Goal: Transaction & Acquisition: Purchase product/service

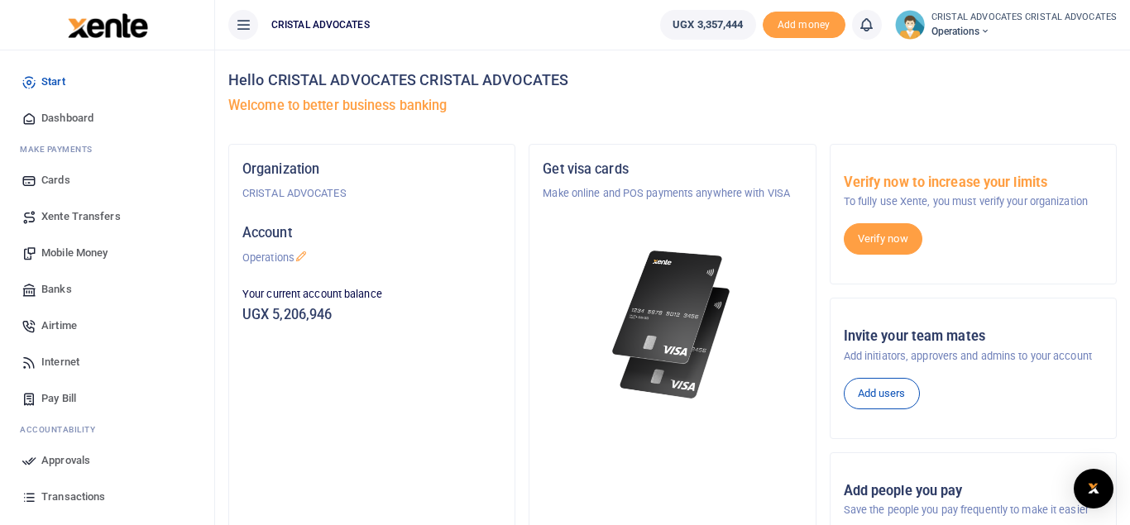
click at [87, 249] on span "Mobile Money" at bounding box center [74, 253] width 66 height 17
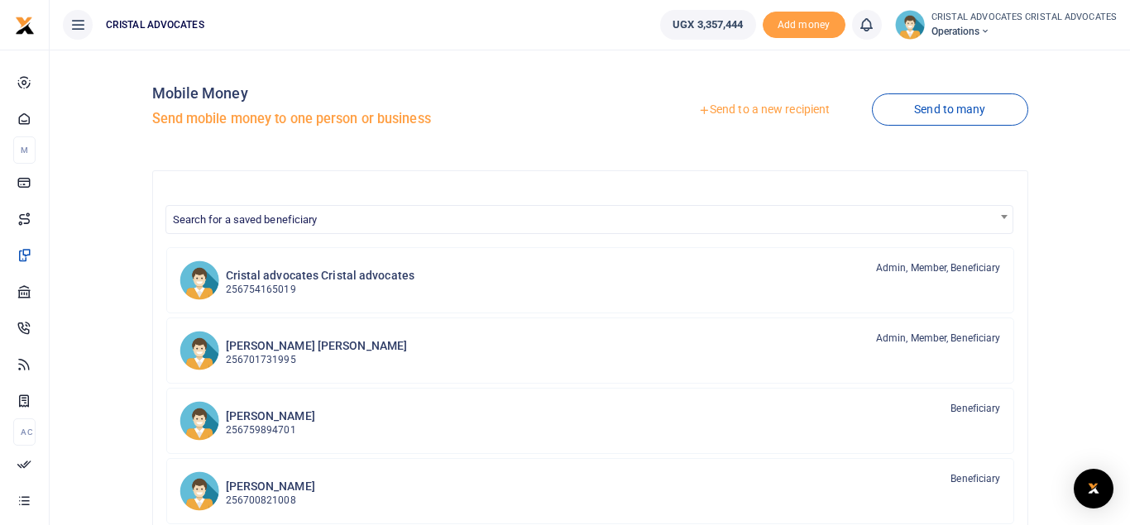
click at [772, 102] on link "Send to a new recipient" at bounding box center [764, 110] width 216 height 30
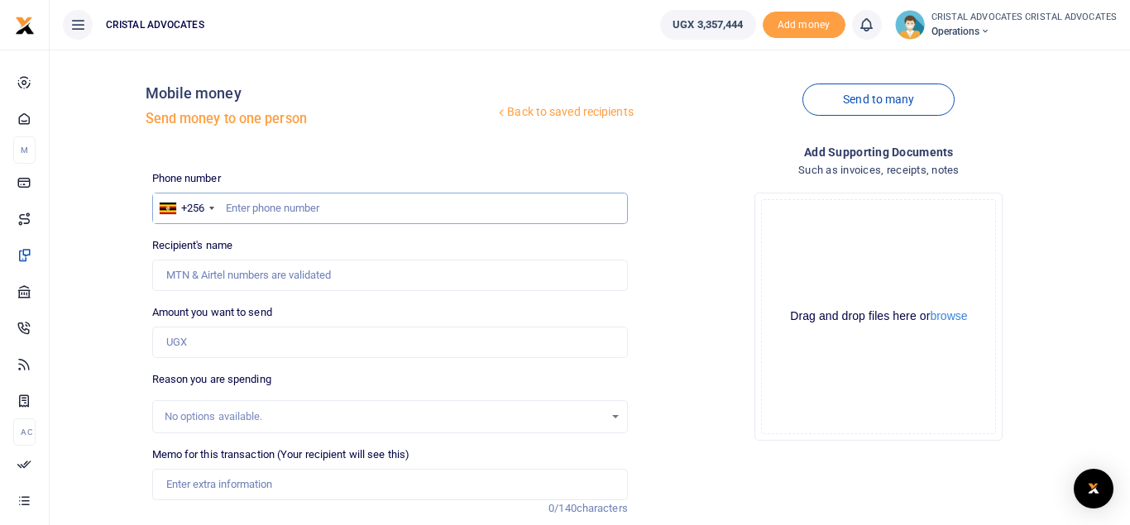
click at [294, 205] on input "text" at bounding box center [390, 208] width 476 height 31
type input "8"
type input "772887948"
type input "[PERSON_NAME]"
type input "772887948"
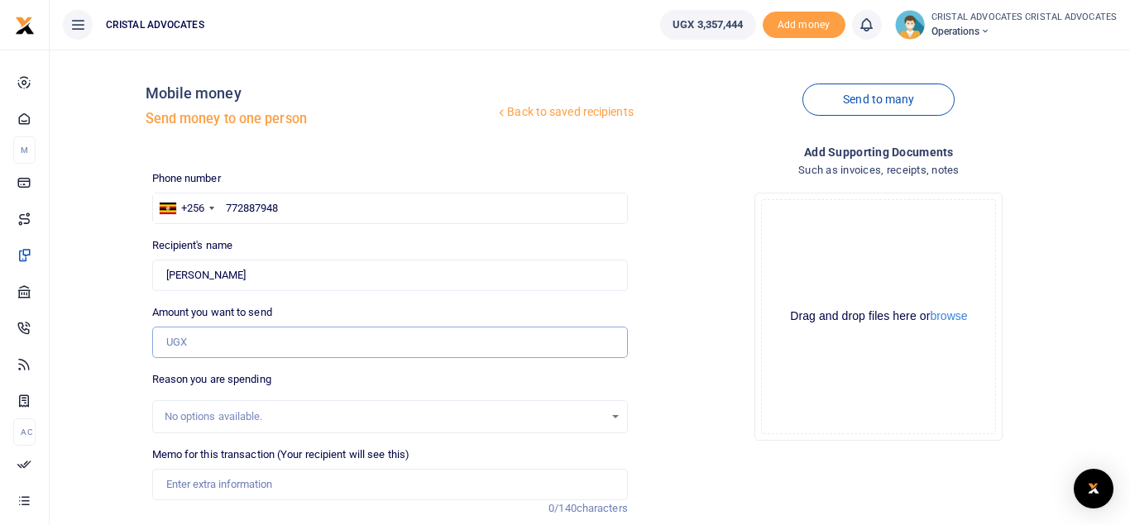
click at [201, 341] on input "Amount you want to send" at bounding box center [390, 342] width 476 height 31
type input "255,000"
click at [277, 487] on input "Memo for this transaction (Your recipient will see this)" at bounding box center [390, 484] width 476 height 31
paste input "acilitation to the court clerk and counsel to obtain a certified record of proc…"
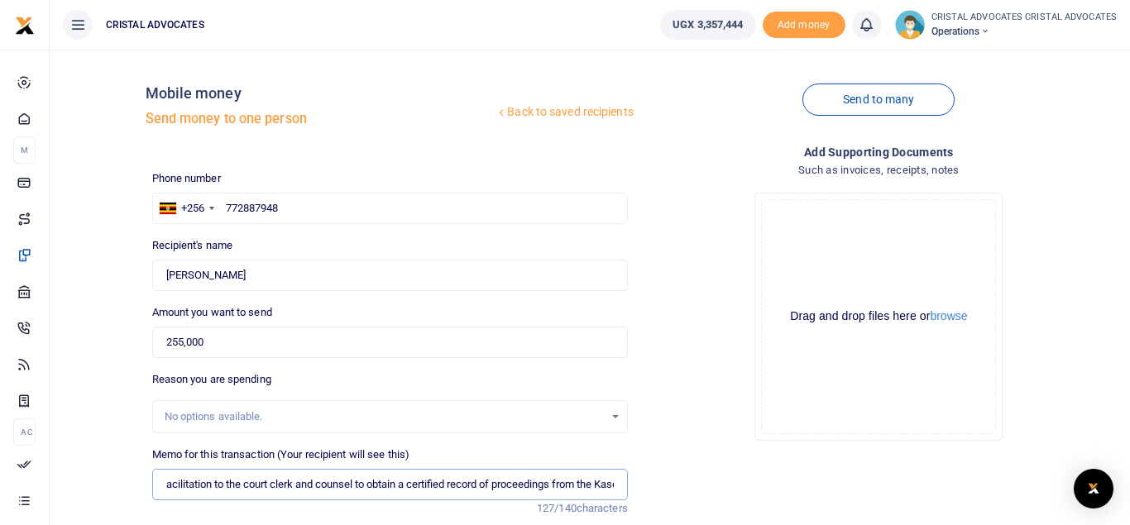
scroll to position [0, 146]
click at [584, 481] on input "acilitation to the court clerk and counsel to obtain a certified record of proc…" at bounding box center [390, 484] width 476 height 31
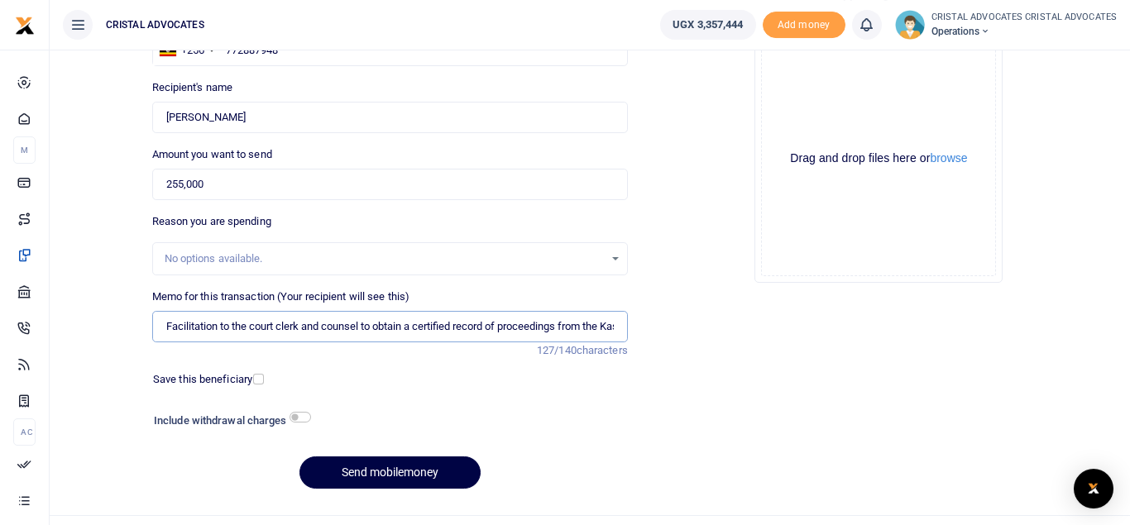
scroll to position [191, 0]
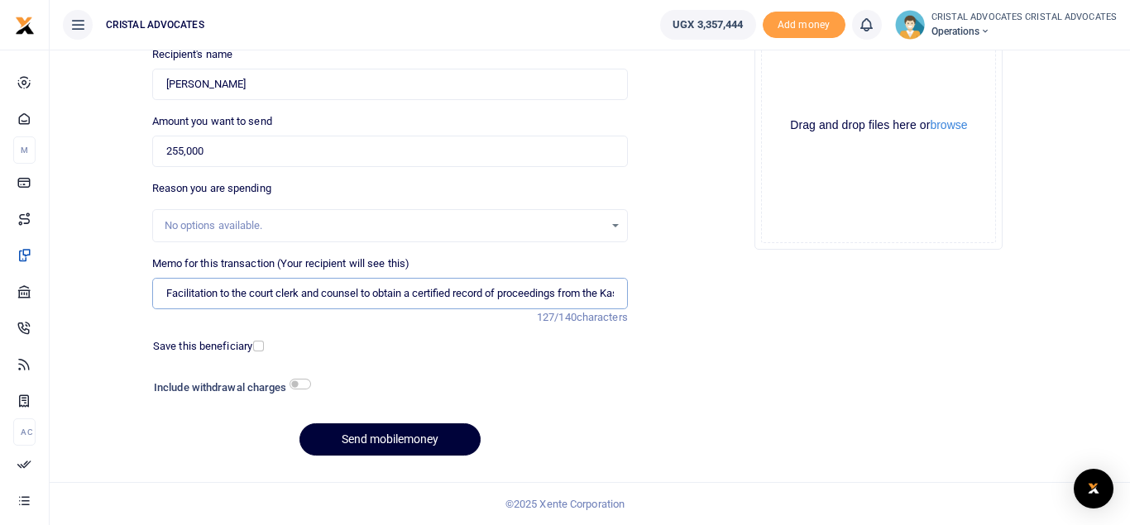
type input "Facilitation to the court clerk and counsel to obtain a certified record of pro…"
click at [345, 431] on button "Send mobilemoney" at bounding box center [390, 440] width 181 height 32
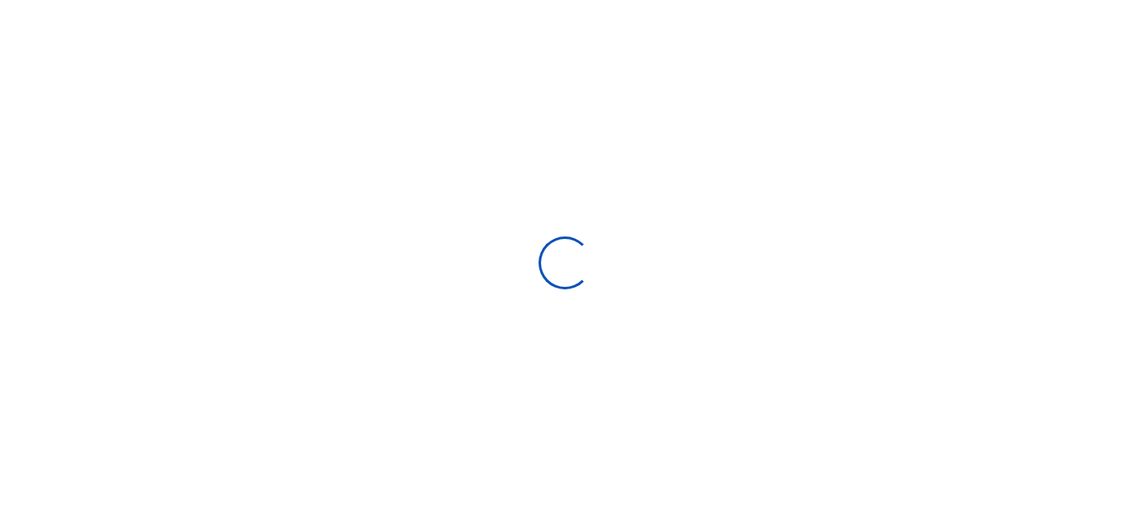
select select "Loading bundles"
select select
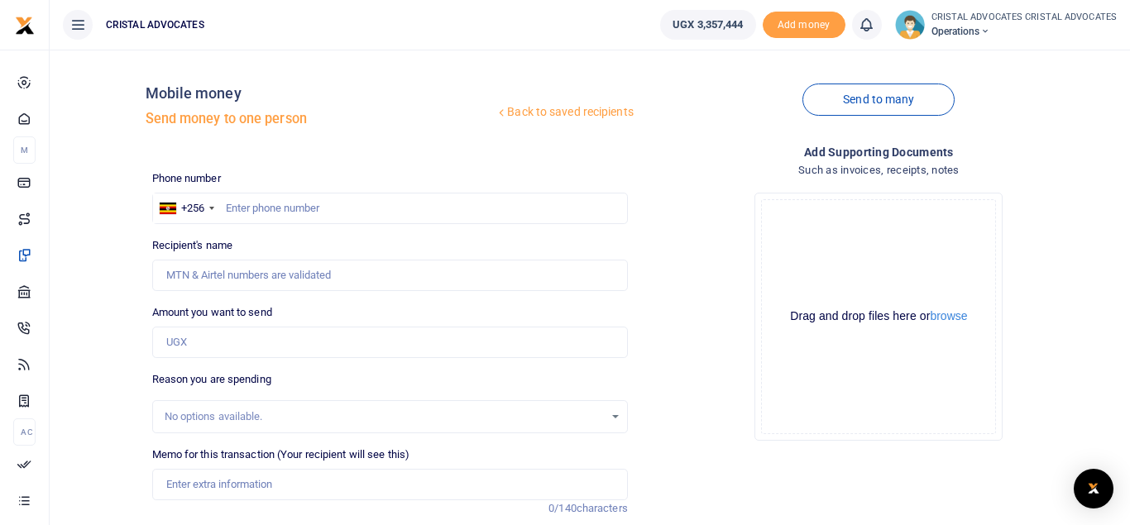
click at [875, 23] on icon at bounding box center [866, 25] width 17 height 18
click at [874, 22] on icon at bounding box center [866, 25] width 17 height 18
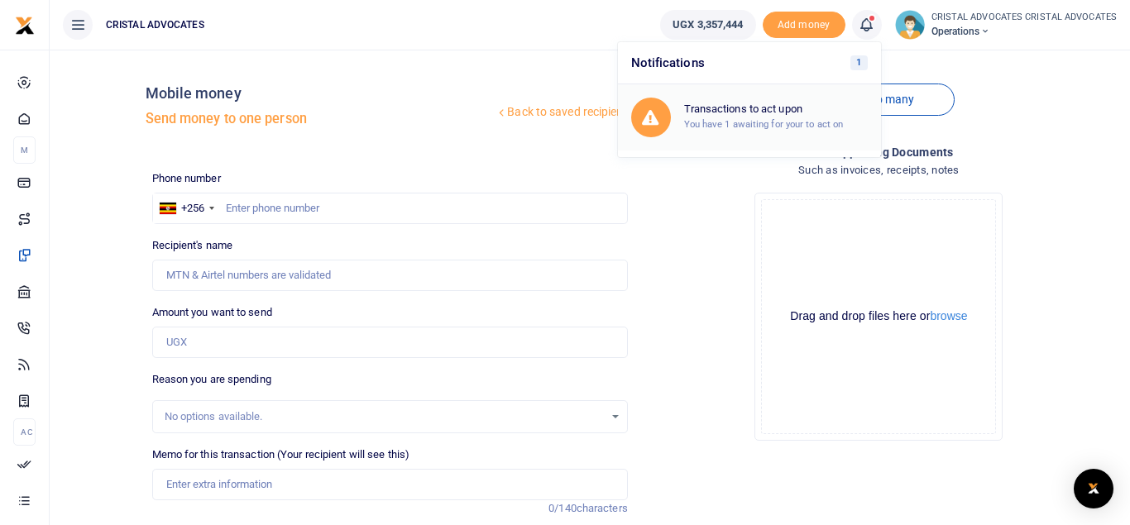
click at [799, 104] on h6 "Transactions to act upon" at bounding box center [776, 109] width 184 height 13
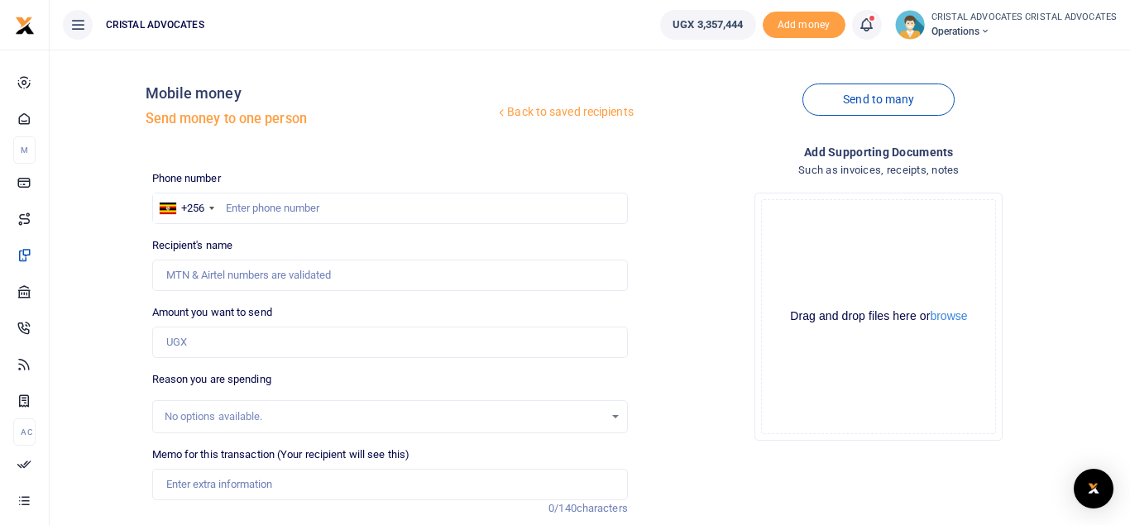
click at [799, 104] on div "Send to many" at bounding box center [879, 110] width 489 height 94
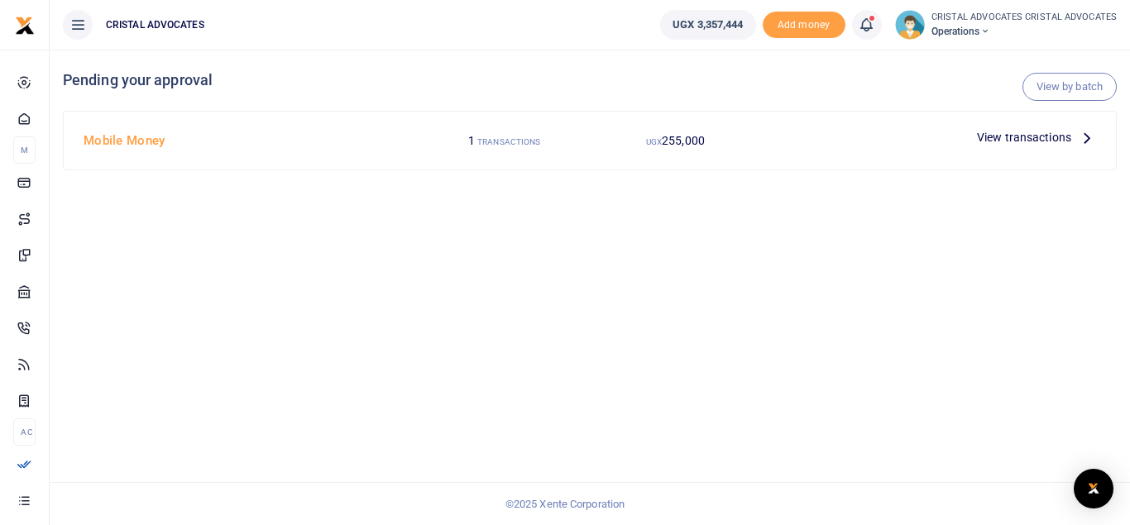
click at [991, 138] on span "View transactions" at bounding box center [1024, 137] width 94 height 18
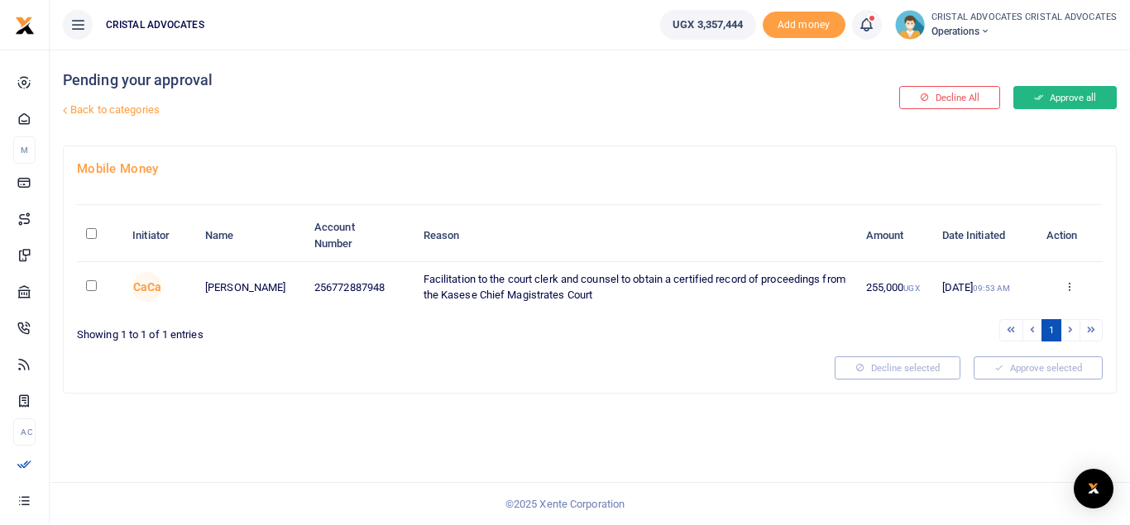
click at [1058, 100] on button "Approve all" at bounding box center [1065, 97] width 103 height 23
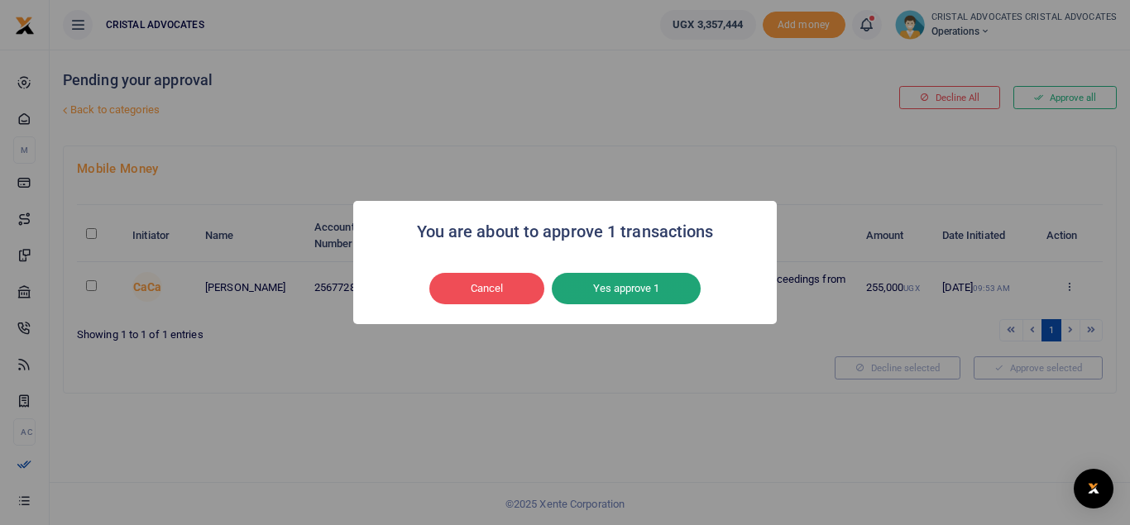
click at [634, 292] on button "Yes approve 1" at bounding box center [626, 288] width 149 height 31
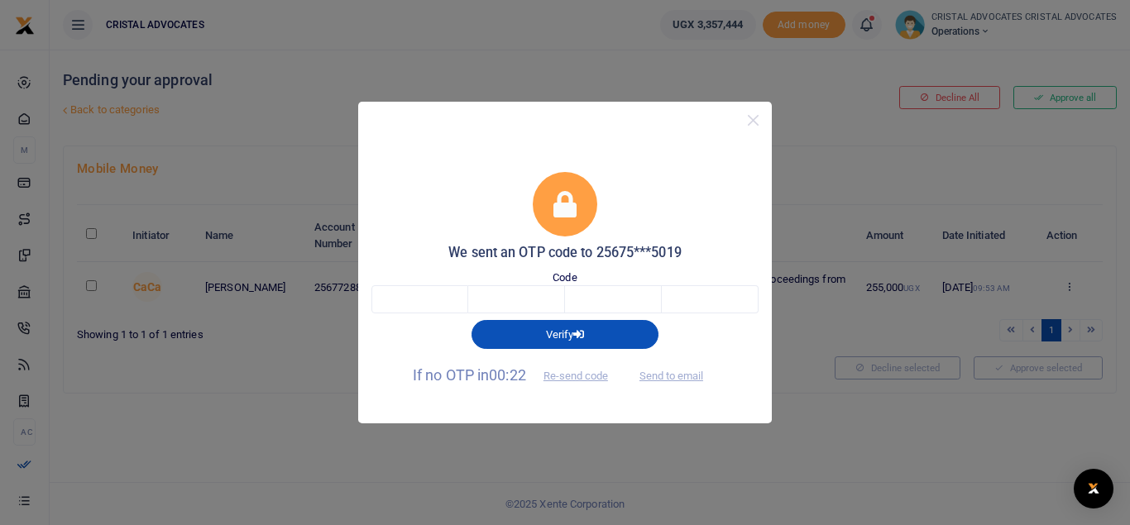
click at [427, 315] on div "Verify" at bounding box center [565, 331] width 401 height 35
click at [433, 298] on input "text" at bounding box center [420, 300] width 97 height 28
type input "3"
type input "6"
type input "4"
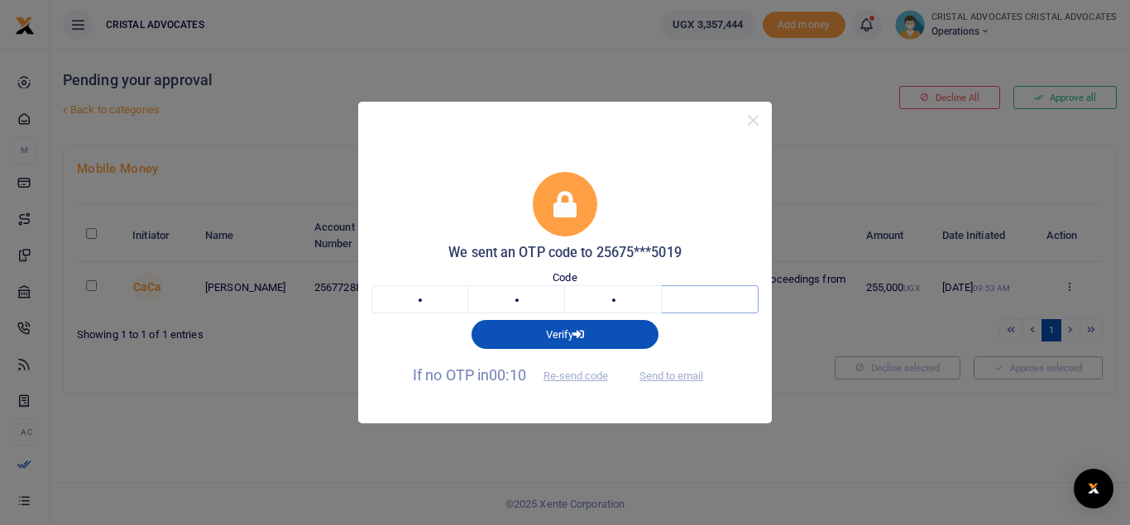
type input "7"
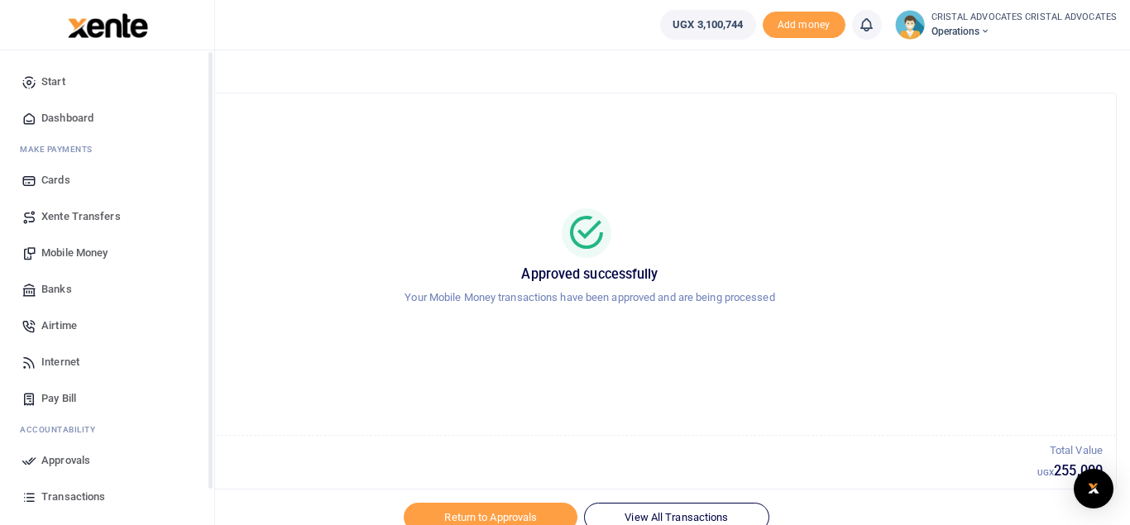
click at [75, 494] on span "Transactions" at bounding box center [73, 497] width 64 height 17
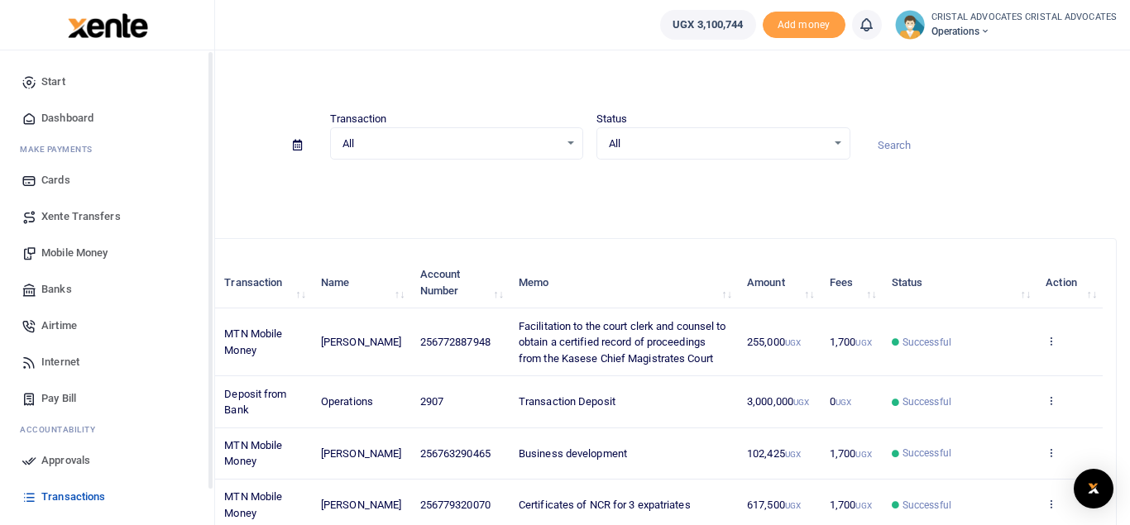
click at [94, 252] on span "Mobile Money" at bounding box center [74, 253] width 66 height 17
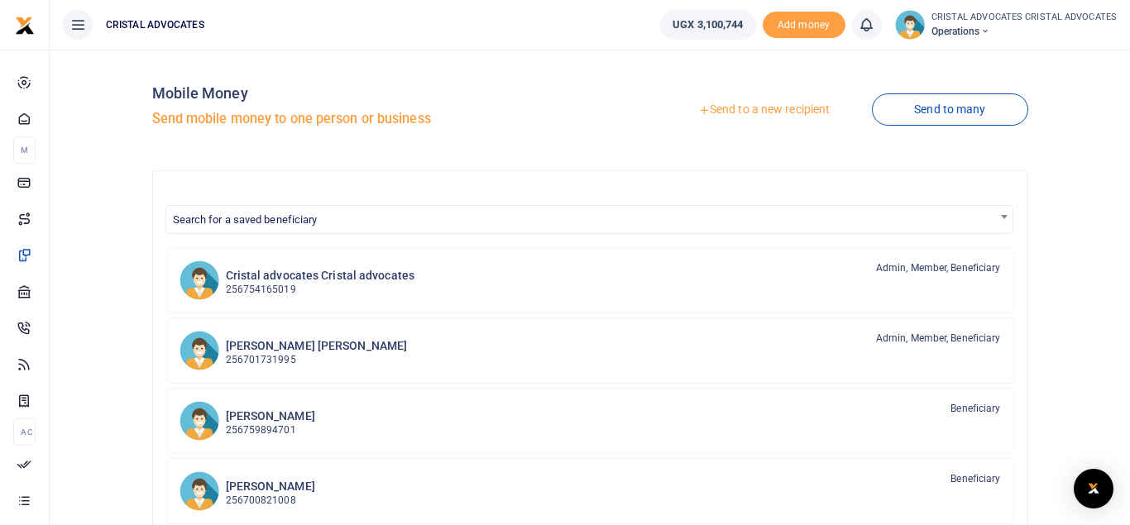
click at [773, 98] on link "Send to a new recipient" at bounding box center [764, 110] width 216 height 30
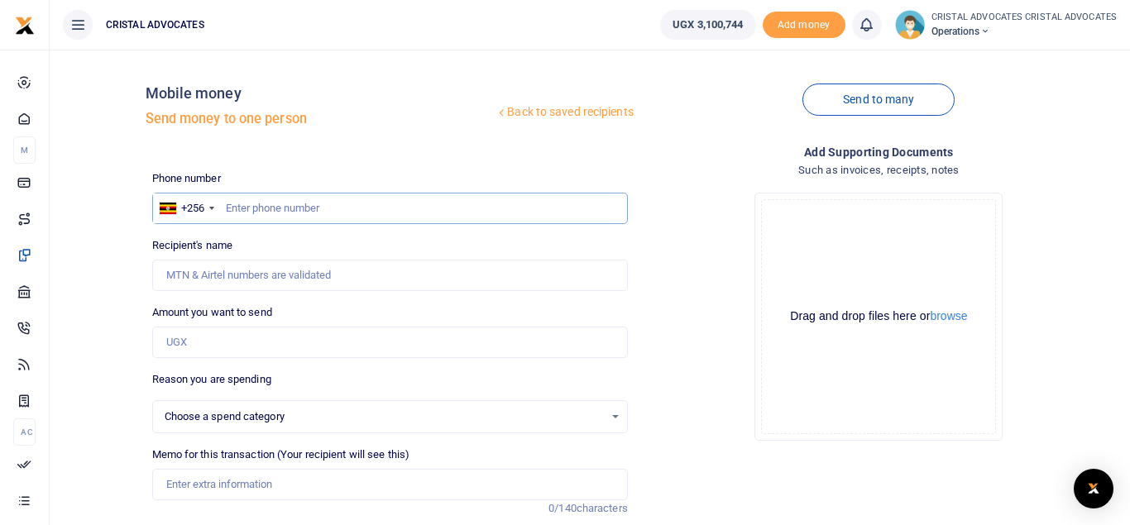
click at [372, 205] on input "text" at bounding box center [390, 208] width 476 height 31
type input "772364034"
click at [262, 350] on input "Amount you want to send" at bounding box center [390, 342] width 476 height 31
type input "675,800"
click at [224, 210] on input "772364034" at bounding box center [390, 208] width 476 height 31
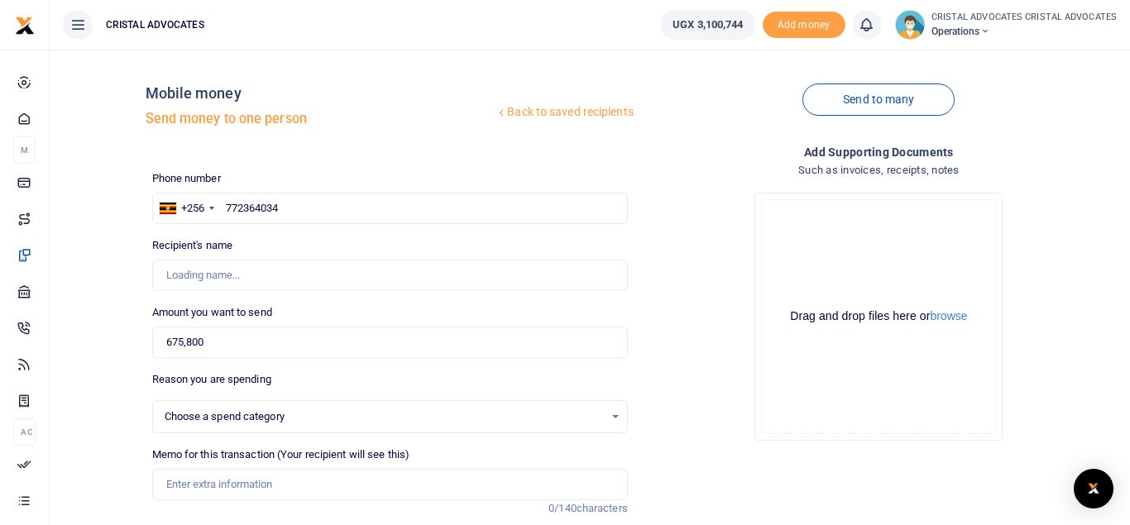
select select
click at [293, 204] on input "772364034" at bounding box center [390, 208] width 476 height 31
type input "772364034"
click at [212, 282] on input "Recipient's name" at bounding box center [390, 275] width 476 height 31
type input "Sarah Nabukenya"
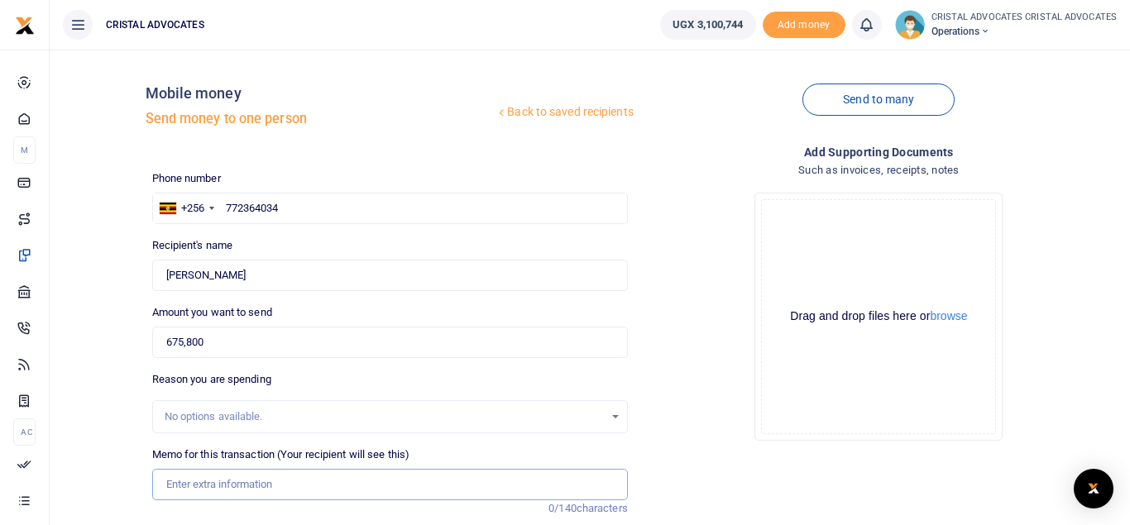
click at [229, 482] on input "Memo for this transaction (Your recipient will see this)" at bounding box center [390, 484] width 476 height 31
paste input "WEEKLY BREAKFAST FROM 8/09/ TO 12/09/2025 UNPAID WEEKLY BREAKFAST OF 2ND/JUNE T…"
click at [253, 482] on input "WEEKLY BREAKFAST FROM 8/09/ TO 12/09/2025 UNPAID WEEKLY BREAKFAST OF 2ND/JUNE T…" at bounding box center [390, 484] width 476 height 31
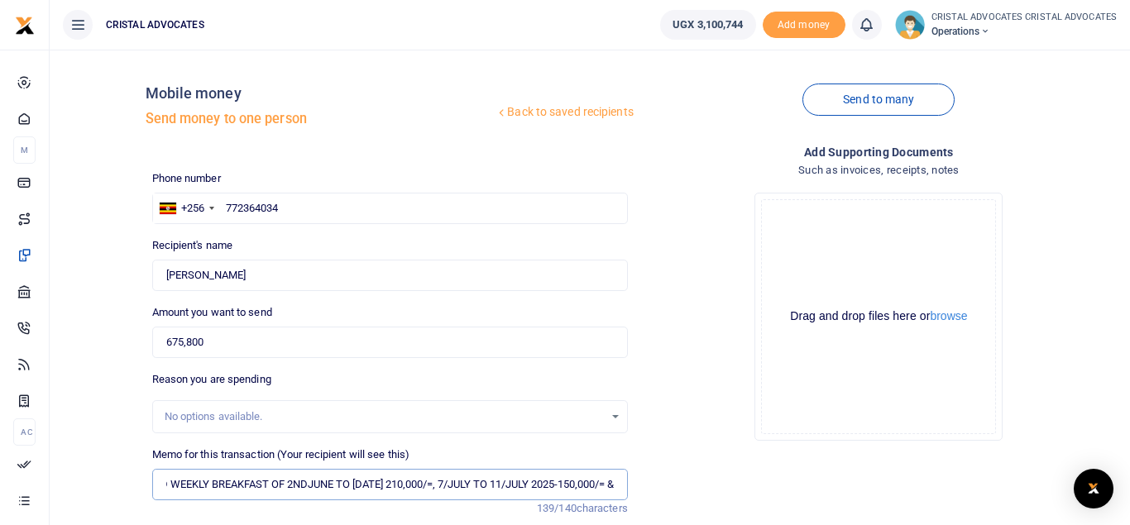
click at [253, 482] on input "WEEKLY BREAKFAST FROM 8/09/ TO 12/09/2025 UNPAID WEEKLY BREAKFAST OF 2NDJUNE TO…" at bounding box center [390, 484] width 476 height 31
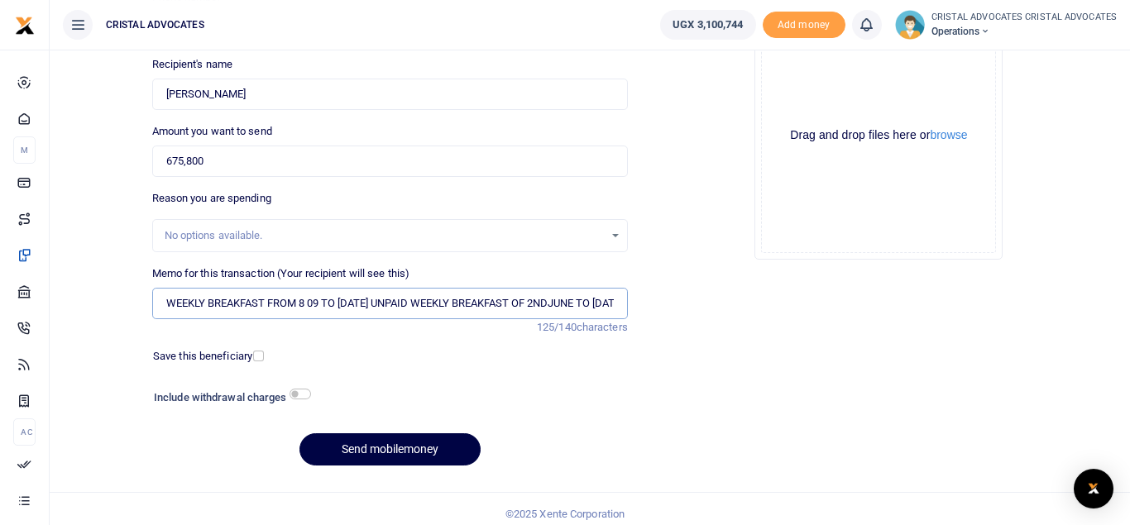
scroll to position [191, 0]
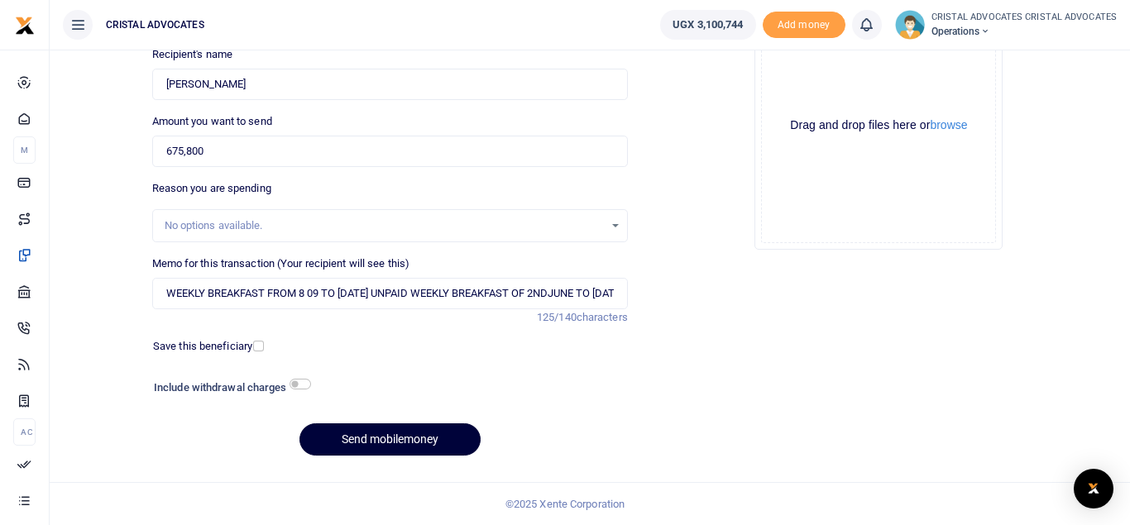
click at [365, 439] on button "Send mobilemoney" at bounding box center [390, 440] width 181 height 32
click at [355, 444] on button "Send mobilemoney" at bounding box center [390, 440] width 181 height 32
click at [448, 285] on input "WEEKLY BREAKFAST FROM 8 09 TO 12 09 2025 UNPAID WEEKLY BREAKFAST OF 2NDJUNE TO …" at bounding box center [390, 293] width 476 height 31
click at [393, 439] on button "Send mobilemoney" at bounding box center [390, 440] width 181 height 32
click at [293, 290] on input "WEEKLY BREAKFAST FROM 8 09 TO 12 09 2025 UNPAID WEEKLY BREAKFAST OF 2NDJUNE TO …" at bounding box center [390, 293] width 476 height 31
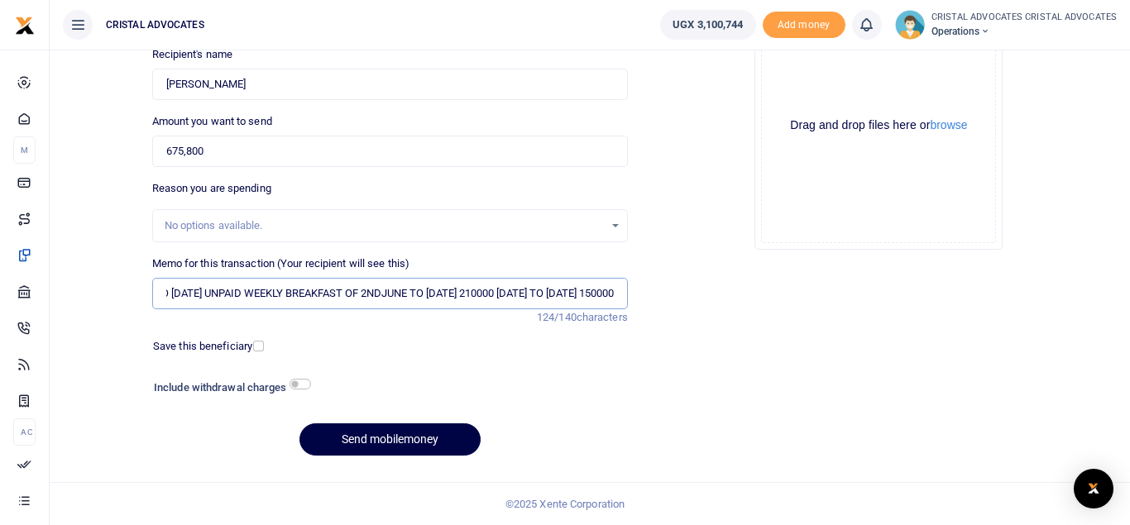
click at [371, 294] on input "WEEKLY BREAKFAST FROM 8 09 TO 12 09 2025 UNPAID WEEKLY BREAKFAST OF 2NDJUNE TO …" at bounding box center [390, 293] width 476 height 31
click at [405, 293] on input "WEEKLY BREAKFAST FROM 8 09 TO 12 09 2025 UNPAID WEEKLY BREAKFAST OF 2NDJUNE TO …" at bounding box center [390, 293] width 476 height 31
click at [399, 293] on input "WEEKLY BREAKFAST FROM 8 09 TO 12 09 2025 UNPAID WEEKLY BREAKFAST OF 2NDJUNE TO …" at bounding box center [390, 293] width 476 height 31
type input "WEEKLY BREAKFAST FROM 8 09 TO 12 09 2025 UNPAID WEEKLY BREAKFAST OF 2NDJUNE TO …"
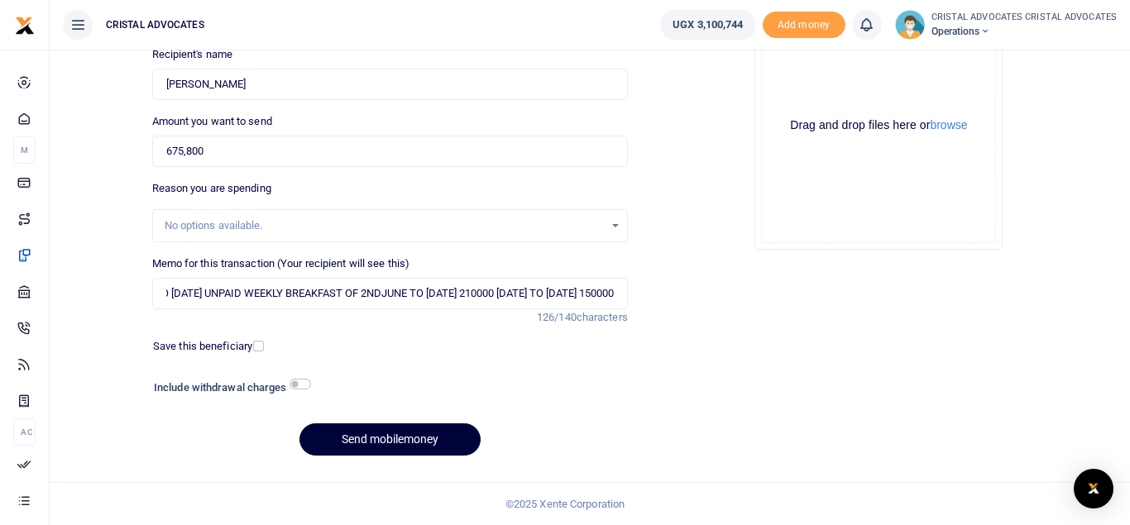
click at [390, 445] on button "Send mobilemoney" at bounding box center [390, 440] width 181 height 32
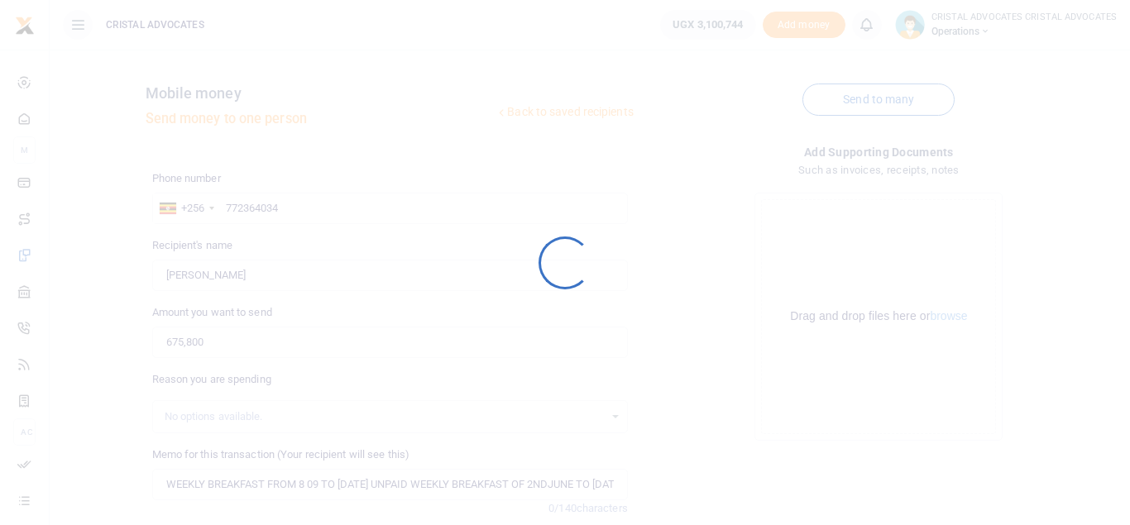
scroll to position [191, 0]
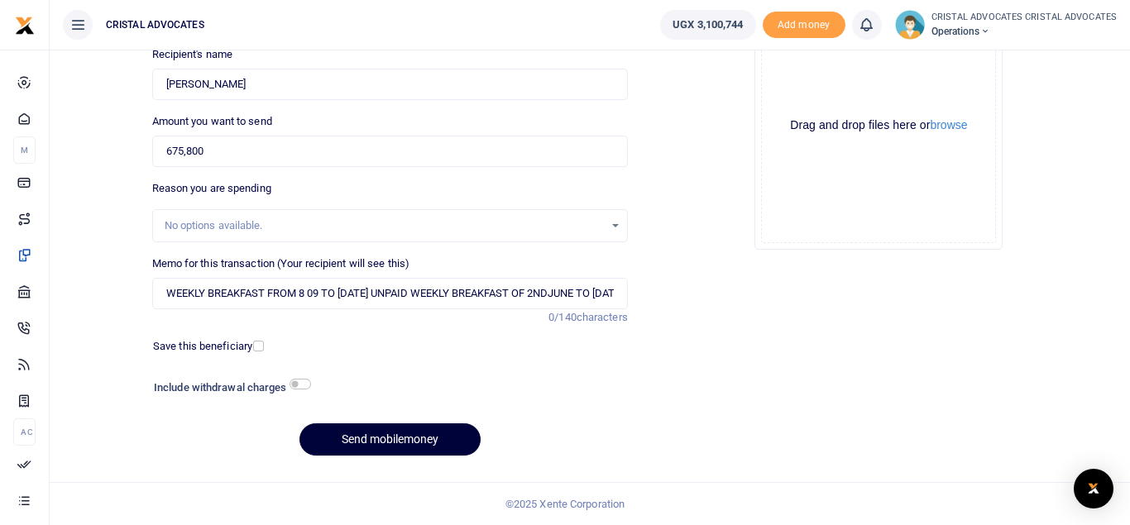
click at [425, 429] on button "Send mobilemoney" at bounding box center [390, 440] width 181 height 32
click at [173, 294] on input "WEEKLY BREAKFAST FROM 8 09 TO [DATE] UNPAID WEEKLY BREAKFAST OF 2NDJUNE TO [DAT…" at bounding box center [390, 293] width 476 height 31
drag, startPoint x: 164, startPoint y: 289, endPoint x: 94, endPoint y: 296, distance: 69.9
click at [94, 296] on div "Back to saved recipients Mobile money Send money to one person Send to many Pho…" at bounding box center [590, 170] width 1068 height 597
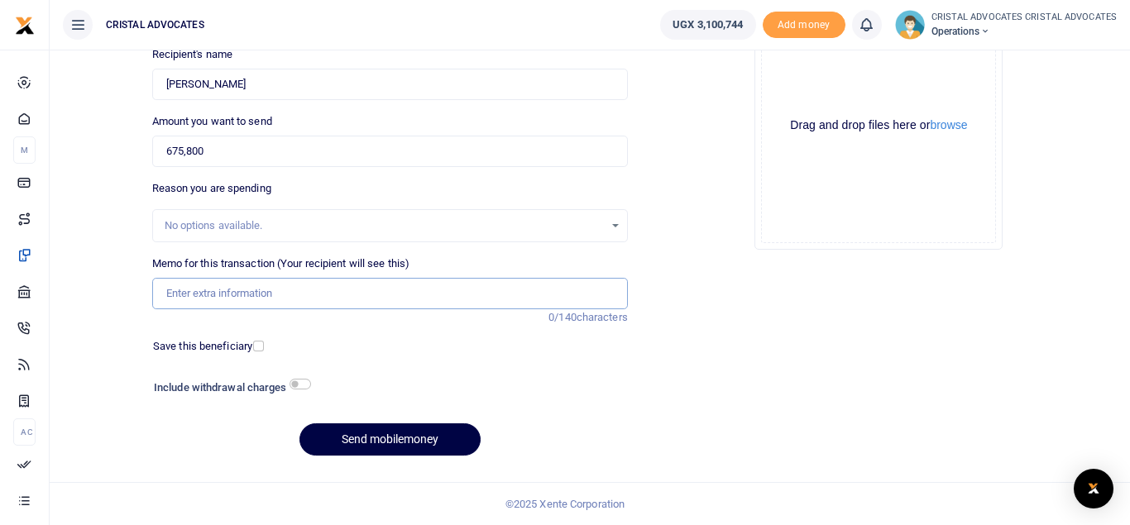
scroll to position [0, 0]
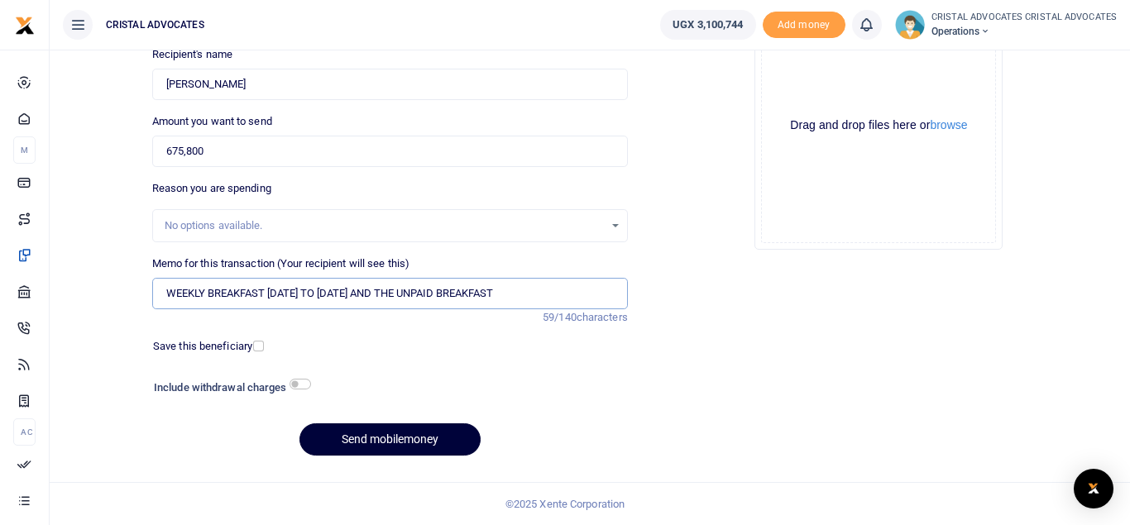
type input "WEEKLY BREAKFAST 8 SEPT TO 12 SEPT AND THE UNPAID BREAKFAST"
click at [395, 442] on button "Send mobilemoney" at bounding box center [390, 440] width 181 height 32
click at [237, 139] on input "675,800" at bounding box center [390, 151] width 476 height 31
type input "6"
type input "0"
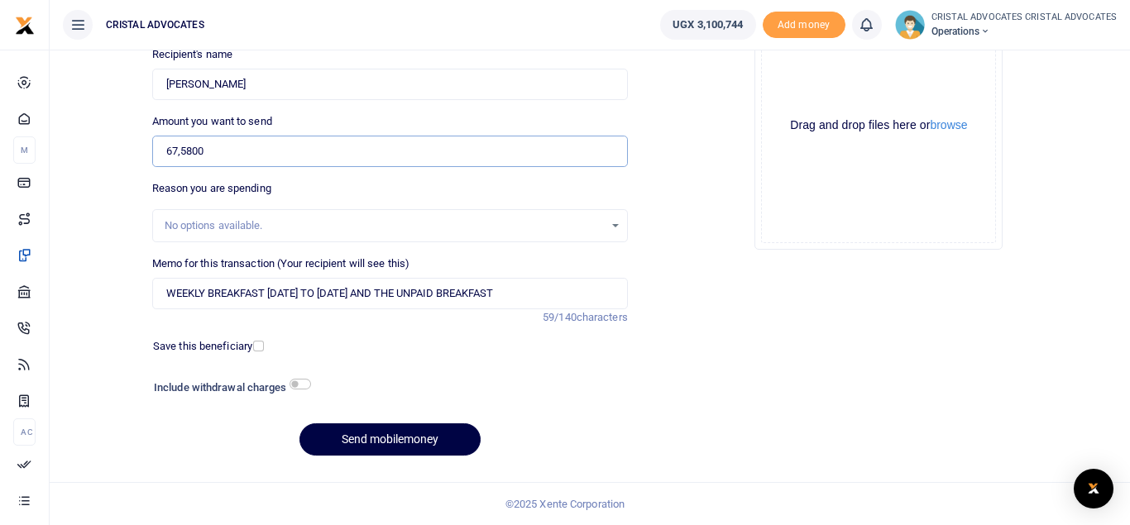
type input "675,800"
click at [329, 333] on div "Phone number +256 Uganda +256 772364034 Phone is required. Recipient's name Sar…" at bounding box center [390, 224] width 489 height 491
click at [292, 228] on div "No options available." at bounding box center [384, 226] width 439 height 17
click at [613, 222] on div "No options available." at bounding box center [390, 226] width 474 height 18
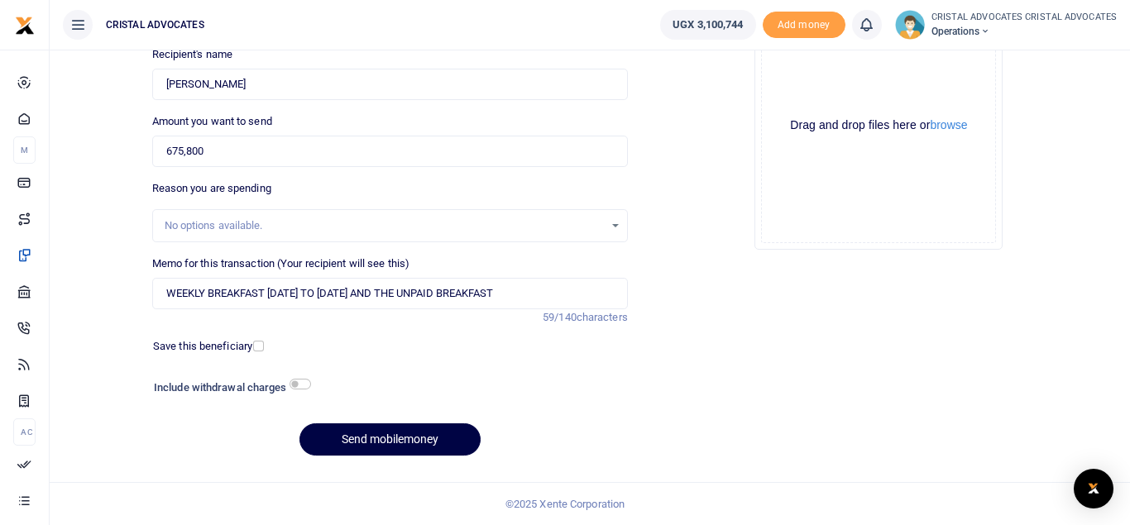
click at [617, 225] on div "No options available." at bounding box center [390, 226] width 474 height 18
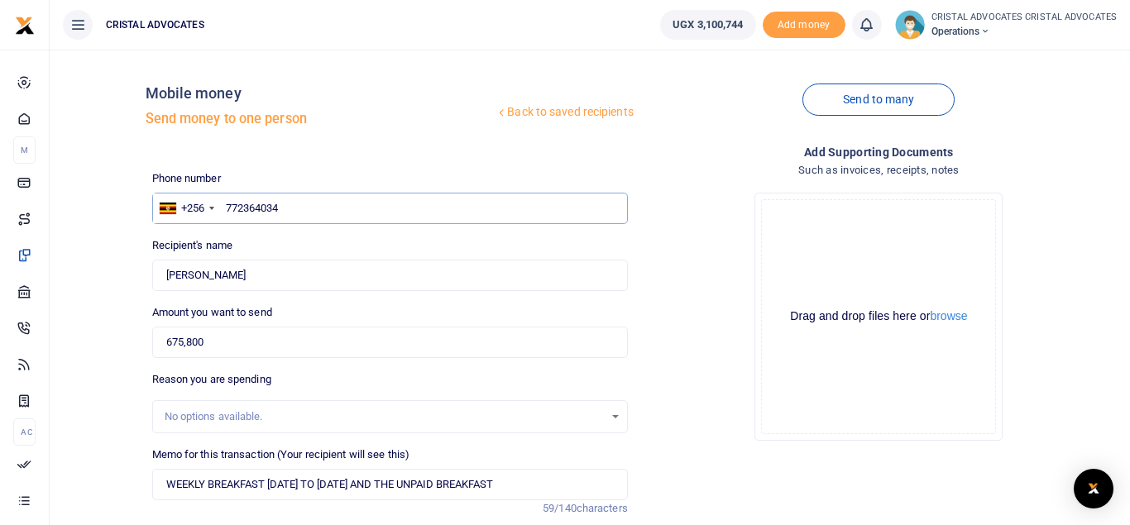
click at [290, 210] on input "772364034" at bounding box center [390, 208] width 476 height 31
type input "7"
type input "754364034"
type input "Sarah. Nabukenya"
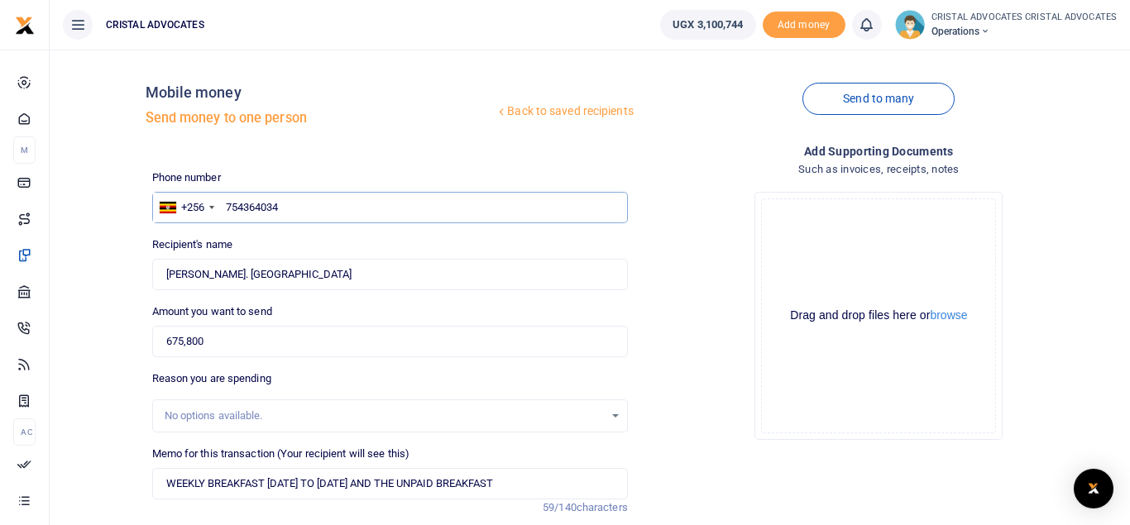
type input "754364034"
click at [195, 276] on input "Found" at bounding box center [390, 274] width 476 height 31
type input "Sarah Nabukenya"
click at [446, 364] on div "Phone number +256 Uganda +256 754364034 Phone is required. Recipient's name Fou…" at bounding box center [390, 415] width 489 height 491
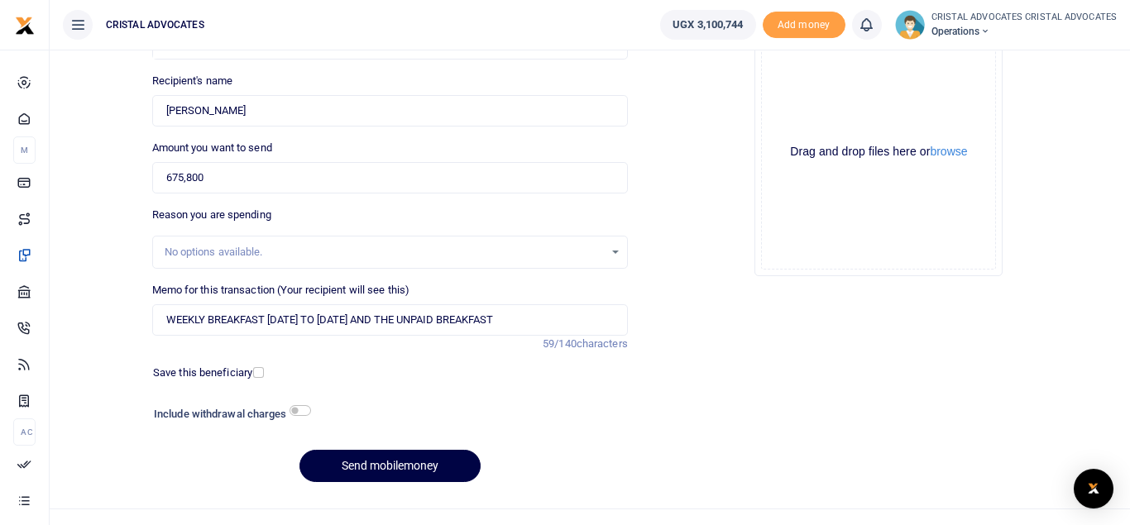
scroll to position [191, 0]
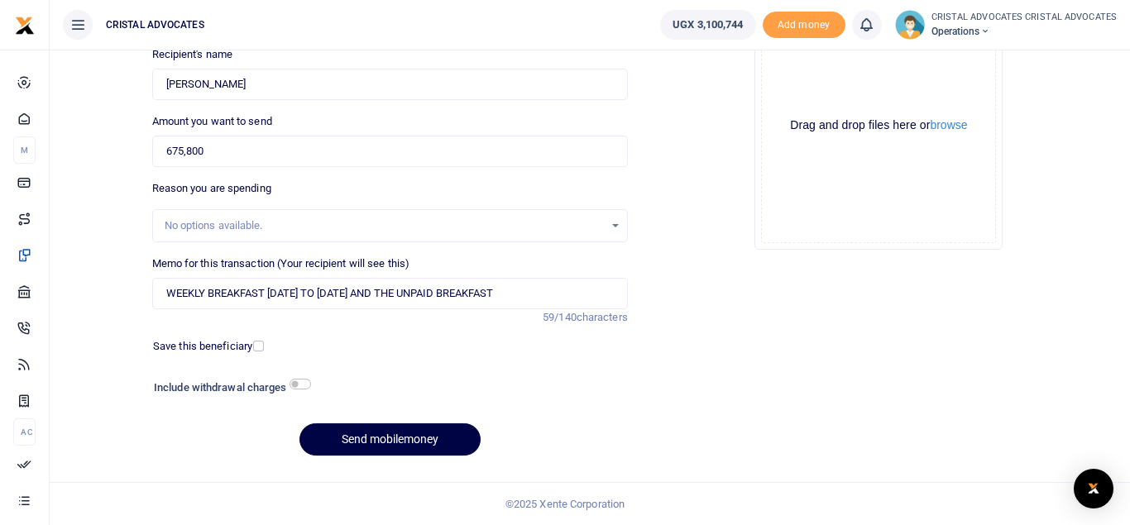
click at [389, 348] on div "Save this beneficiary" at bounding box center [379, 346] width 467 height 17
click at [382, 437] on button "Send mobilemoney" at bounding box center [390, 440] width 181 height 32
click at [386, 298] on input "WEEKLY BREAKFAST 8 SEPT TO 12 SEPT AND THE UNPAID BREAKFAST" at bounding box center [390, 293] width 476 height 31
drag, startPoint x: 532, startPoint y: 293, endPoint x: 306, endPoint y: 292, distance: 225.9
click at [306, 292] on input "WEEKLY BREAKFAST 8 SEPT TO 12 SEPT AND THE UNPAID BREAKFAST" at bounding box center [390, 293] width 476 height 31
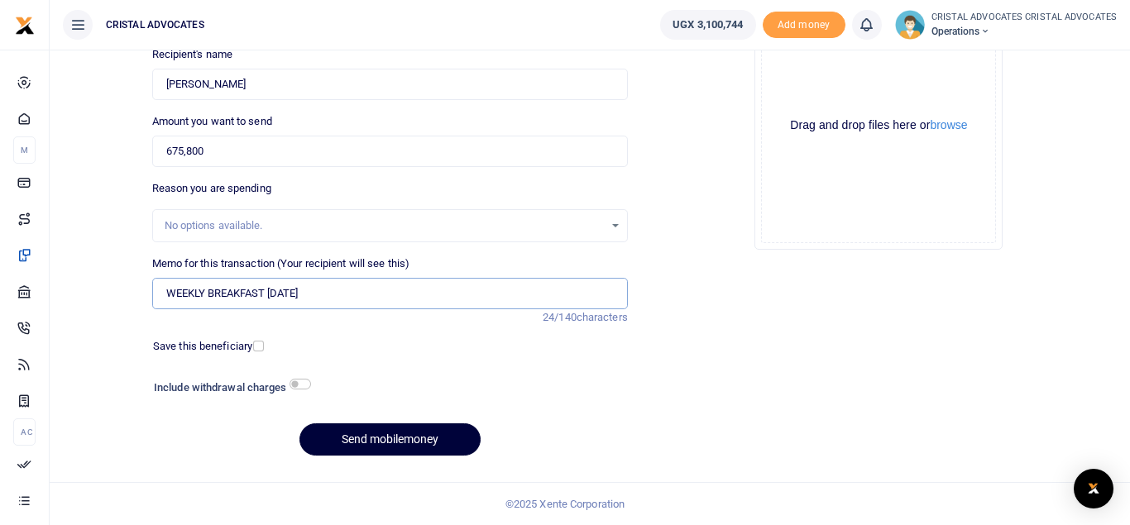
type input "WEEKLY BREAKFAST 8 SEPT"
click at [399, 456] on button "Send mobilemoney" at bounding box center [390, 440] width 181 height 32
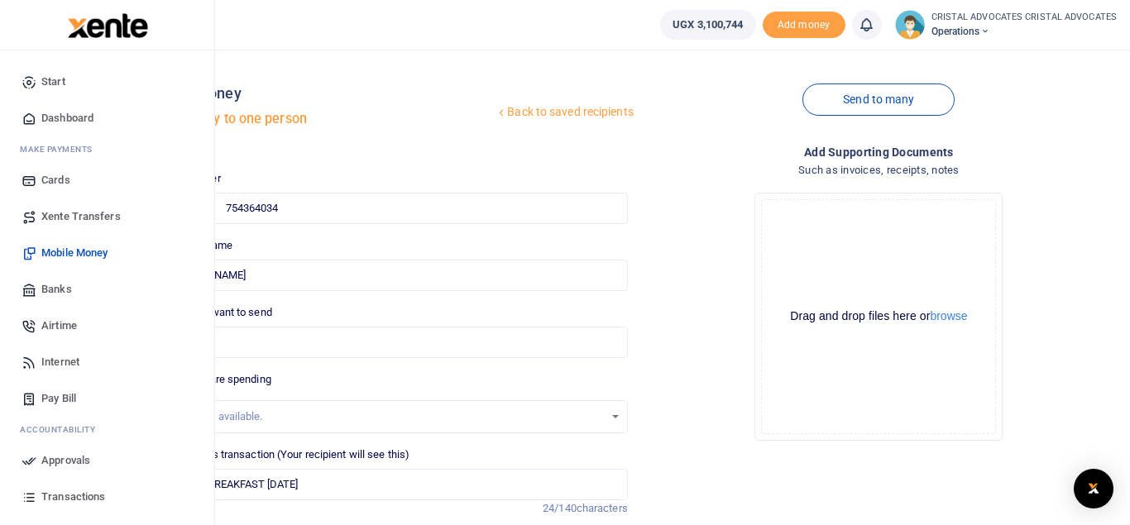
click at [86, 256] on span "Mobile Money" at bounding box center [74, 253] width 66 height 17
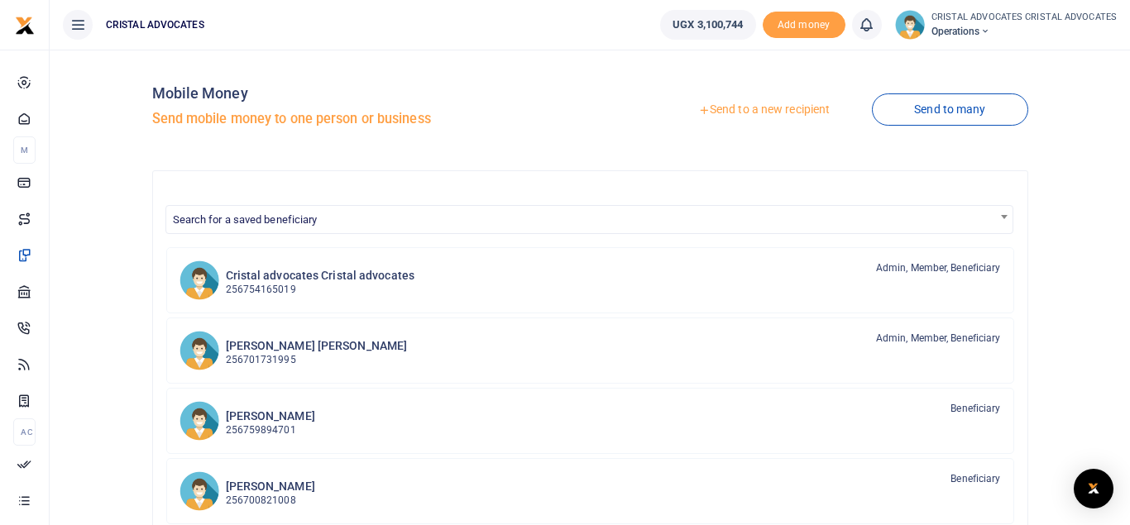
click at [737, 116] on link "Send to a new recipient" at bounding box center [764, 110] width 216 height 30
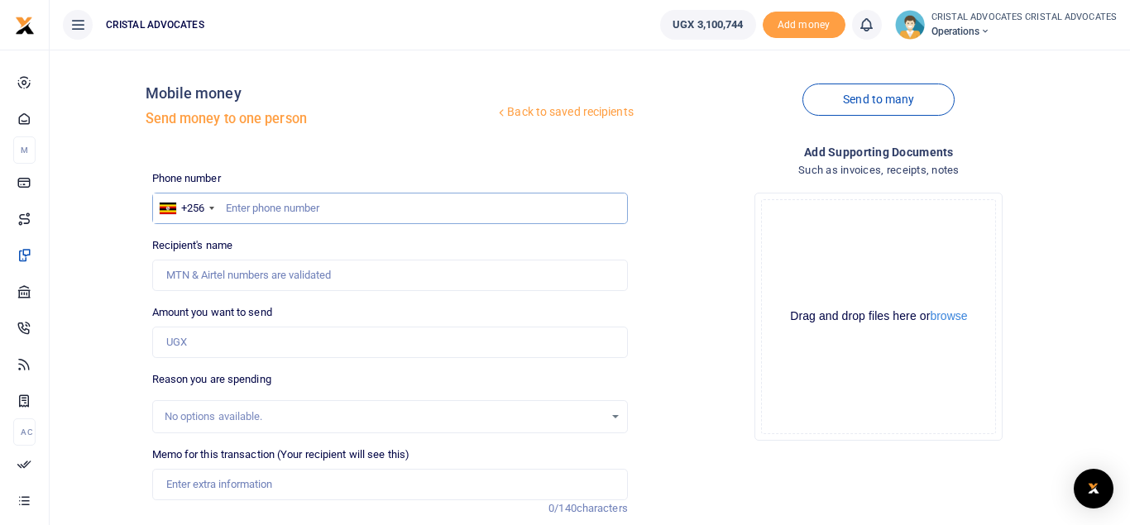
click at [249, 208] on input "text" at bounding box center [390, 208] width 476 height 31
type input "772364034"
type input "[PERSON_NAME]"
type input "772364034"
click at [195, 271] on input "Found" at bounding box center [390, 275] width 476 height 31
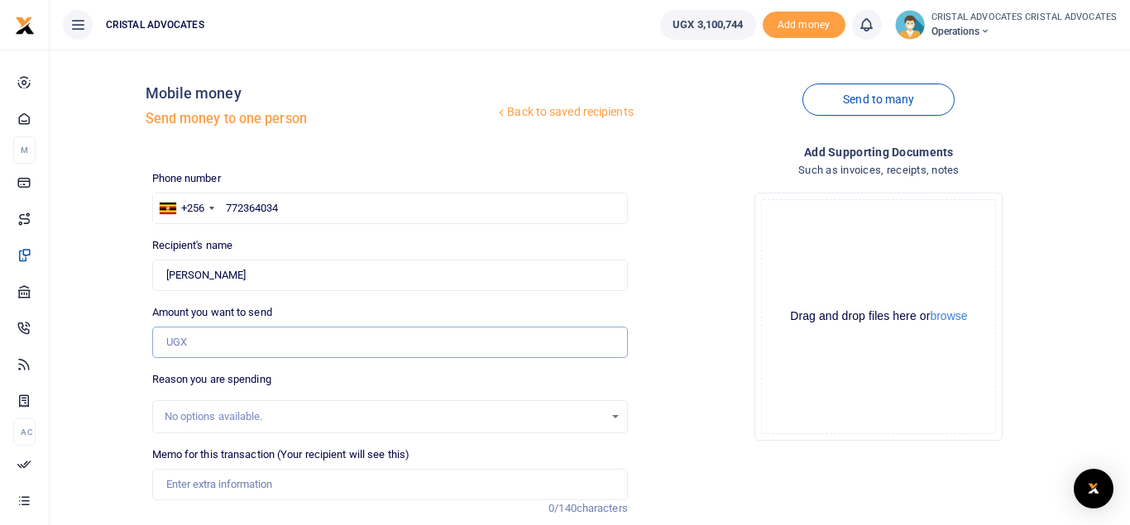
click at [204, 338] on input "Amount you want to send" at bounding box center [390, 342] width 476 height 31
type input "675,800"
click at [218, 487] on input "Memo for this transaction (Your recipient will see this)" at bounding box center [390, 484] width 476 height 31
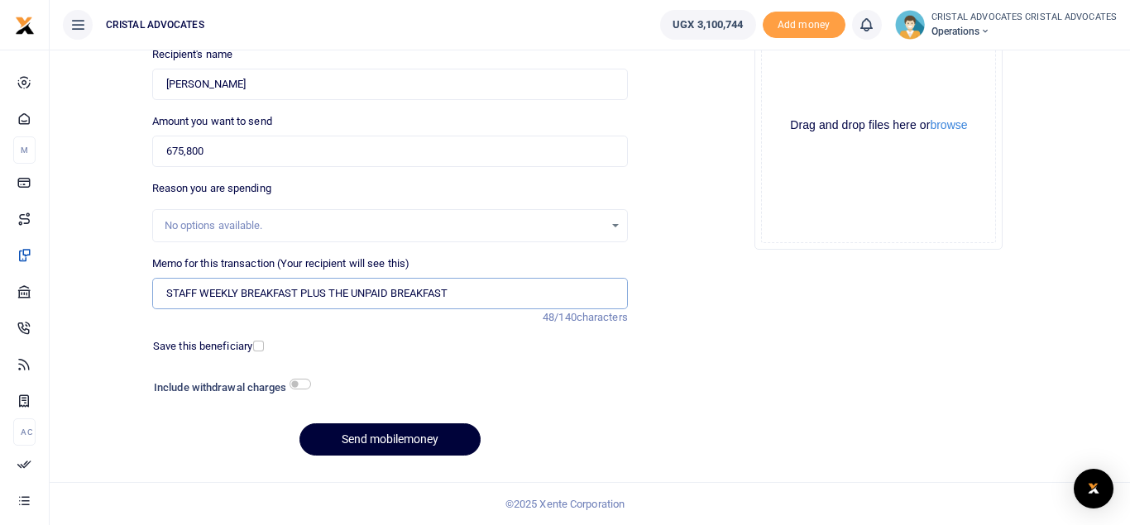
type input "STAFF WEEKLY BREAKFAST PLUS THE UNPAID BREAKFAST"
click at [357, 431] on button "Send mobilemoney" at bounding box center [390, 440] width 181 height 32
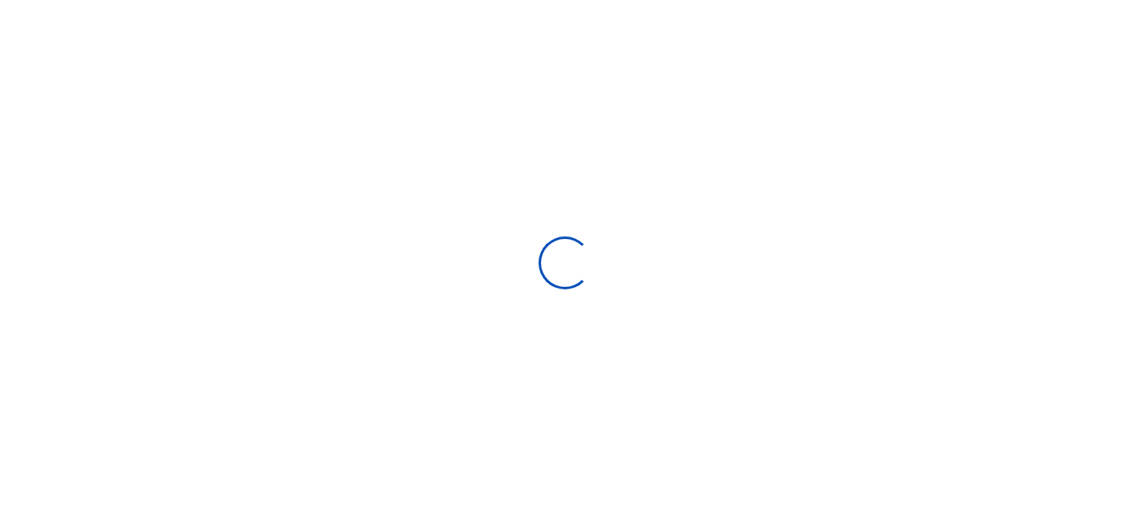
select select "Loading bundles"
select select
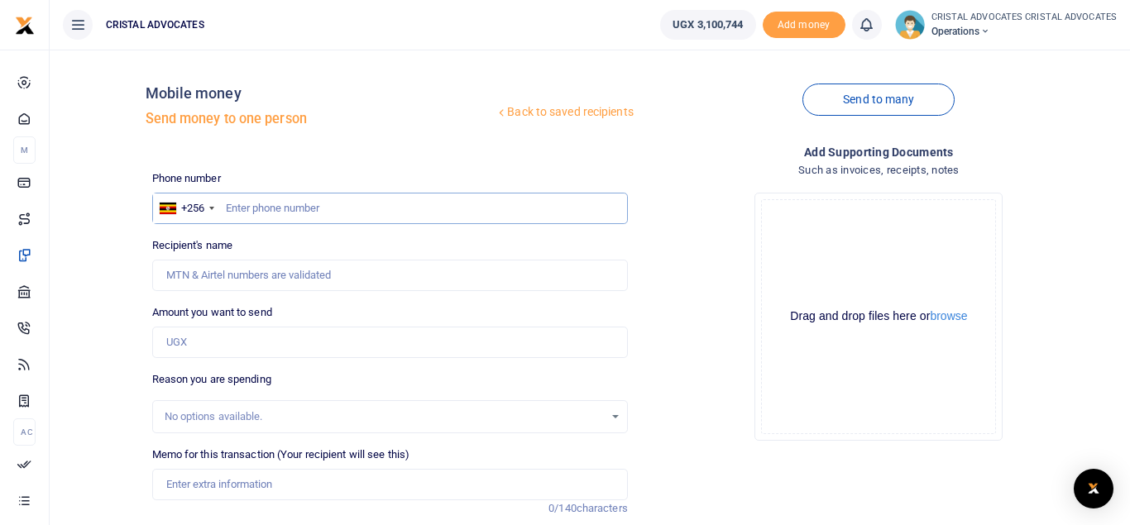
click at [269, 213] on input "text" at bounding box center [390, 208] width 476 height 31
type input "754165019"
type input "Beatrice Tuhaise"
type input "754165019"
click at [197, 345] on input "Amount you want to send" at bounding box center [390, 342] width 476 height 31
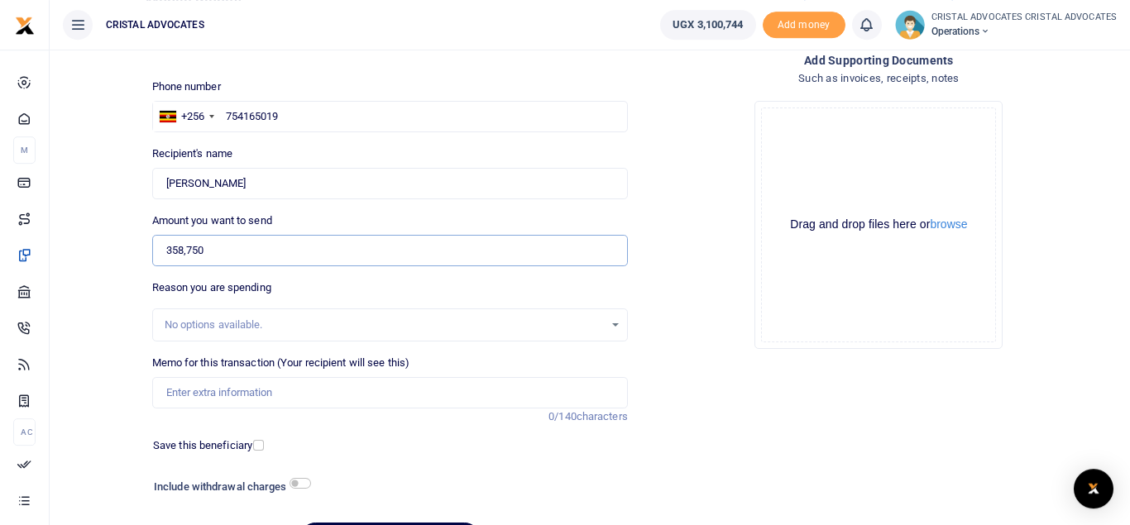
scroll to position [191, 0]
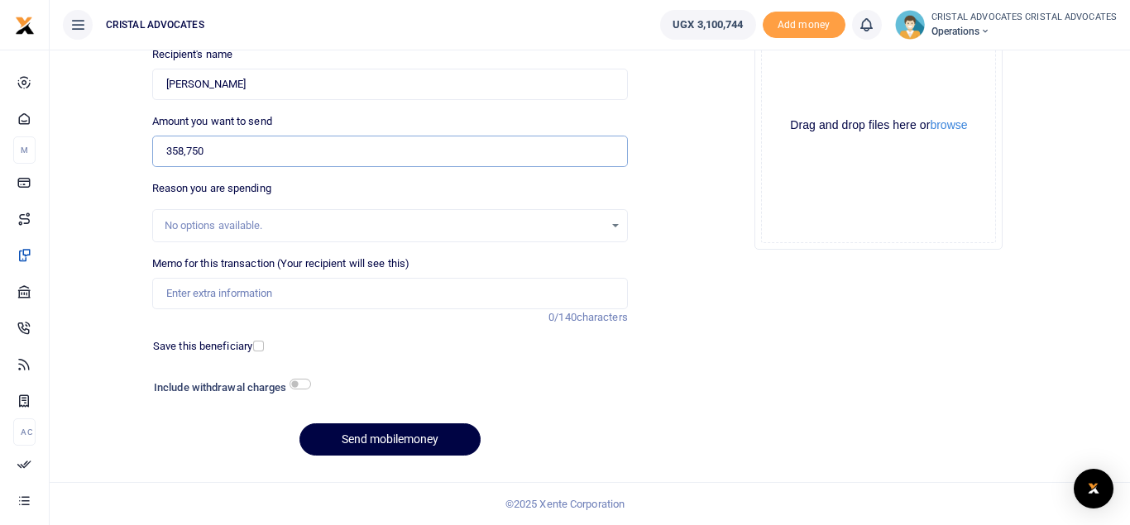
type input "358,750"
click at [267, 289] on input "Memo for this transaction (Your recipient will see this)" at bounding box center [390, 293] width 476 height 31
paste input "TONNER FOR PRINTER BLUE 100,000/= YELLOW 100,000/= RED 100,000/= LABOUR 50,000/…"
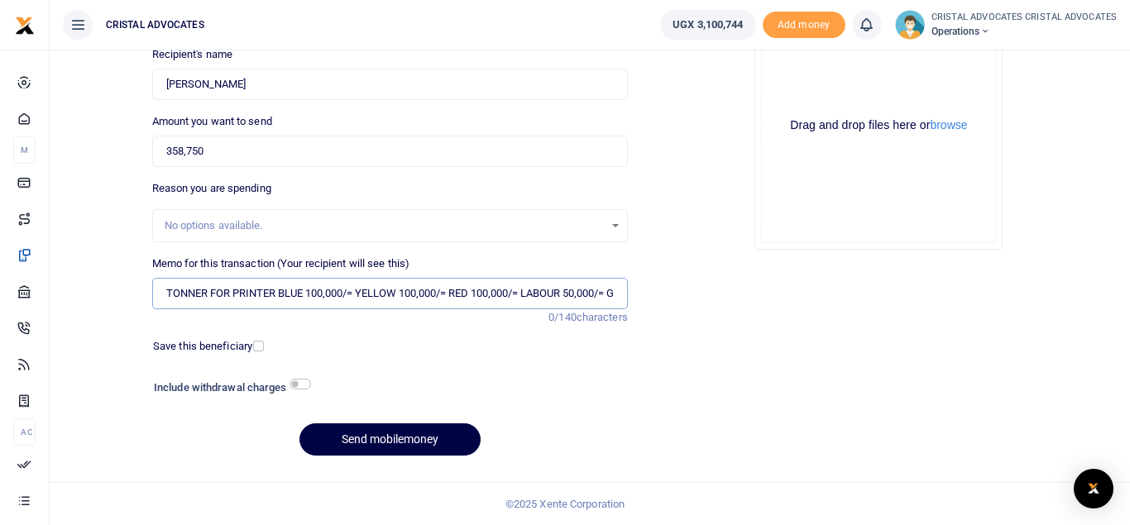
scroll to position [0, 259]
click at [257, 297] on input "TONNER FOR PRINTER BLUE 100,000/= YELLOW 100,000/= RED 100,000/= LABOUR 50,000/…" at bounding box center [390, 293] width 476 height 31
type input "TONNER FOR PRINTER BLUE 100000 YELLOW 100000 RED 100000 LABOUR 50000 GRAND TOTA…"
click at [354, 444] on button "Send mobilemoney" at bounding box center [390, 440] width 181 height 32
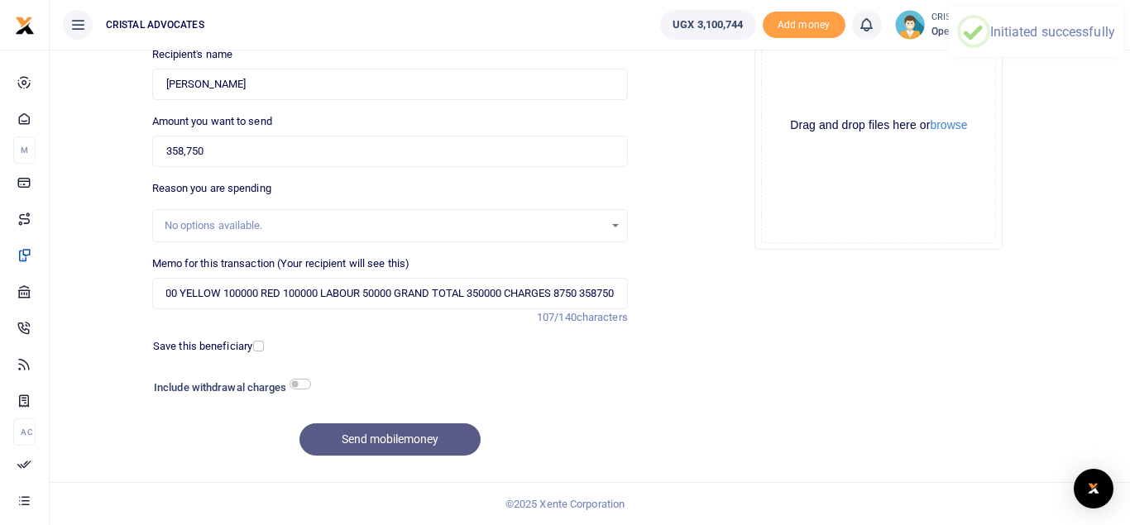
click at [354, 444] on div "Send mobilemoney" at bounding box center [390, 440] width 476 height 32
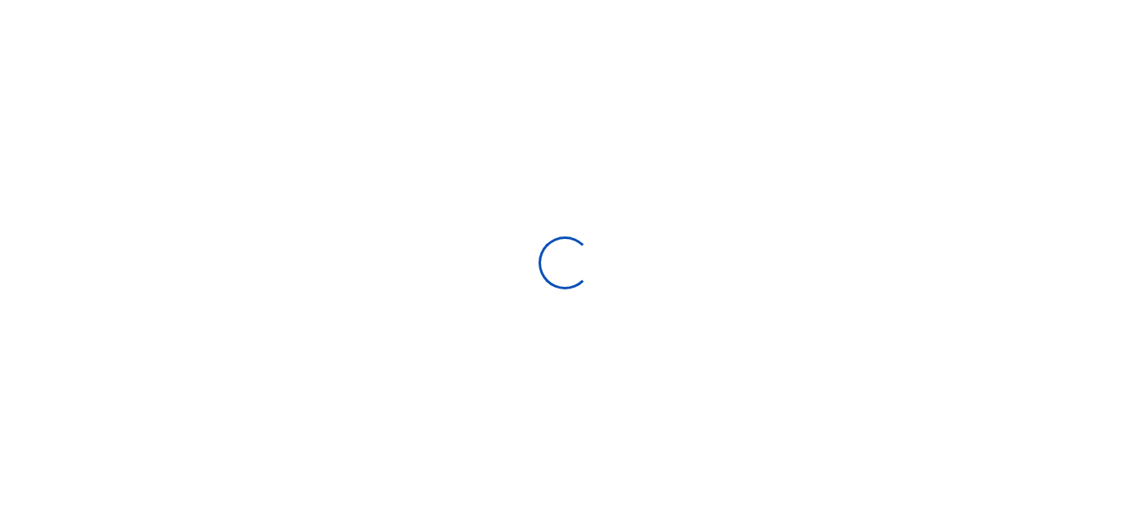
select select
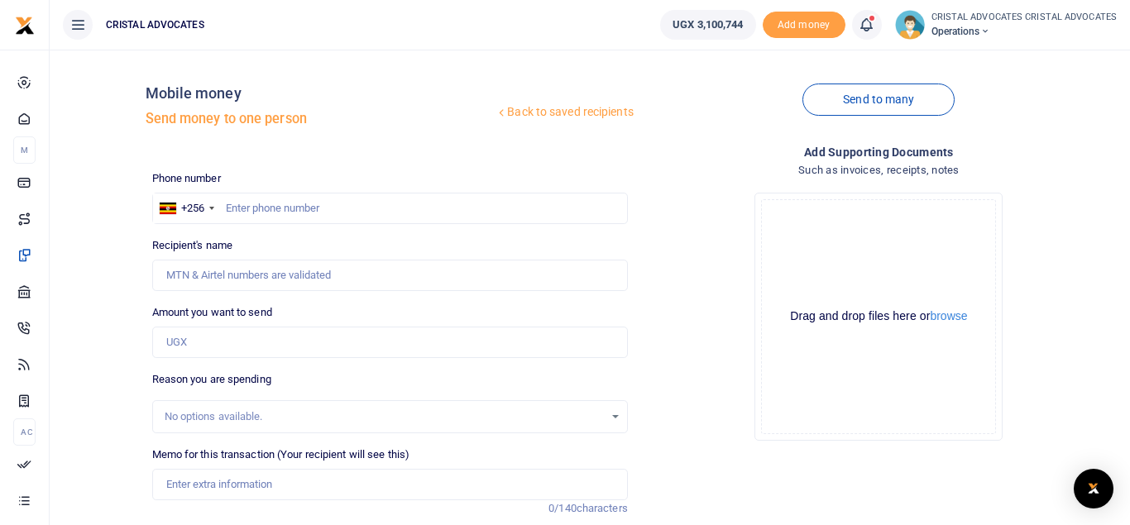
click at [875, 25] on icon at bounding box center [866, 25] width 17 height 18
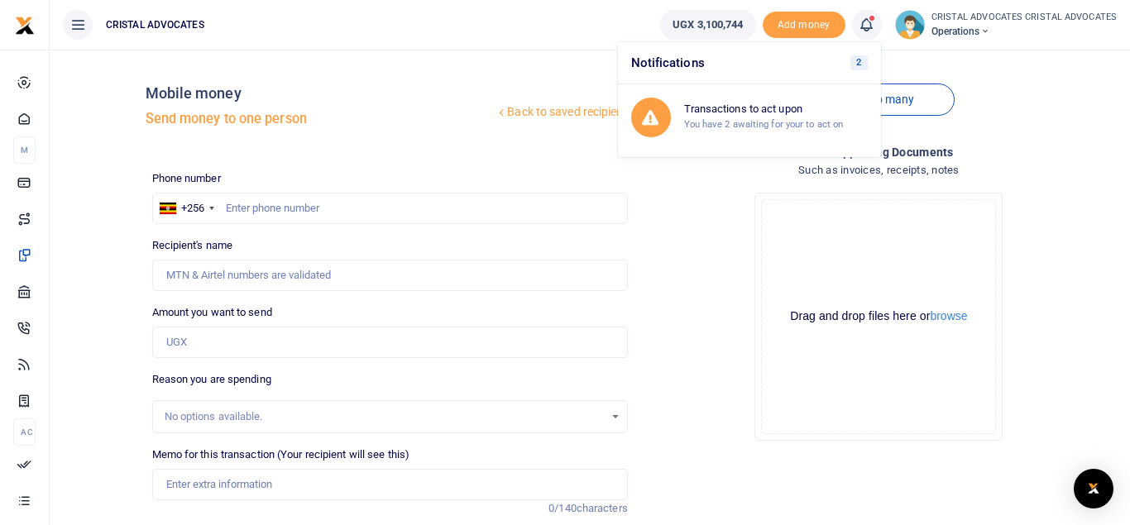
click at [875, 25] on icon at bounding box center [866, 25] width 17 height 18
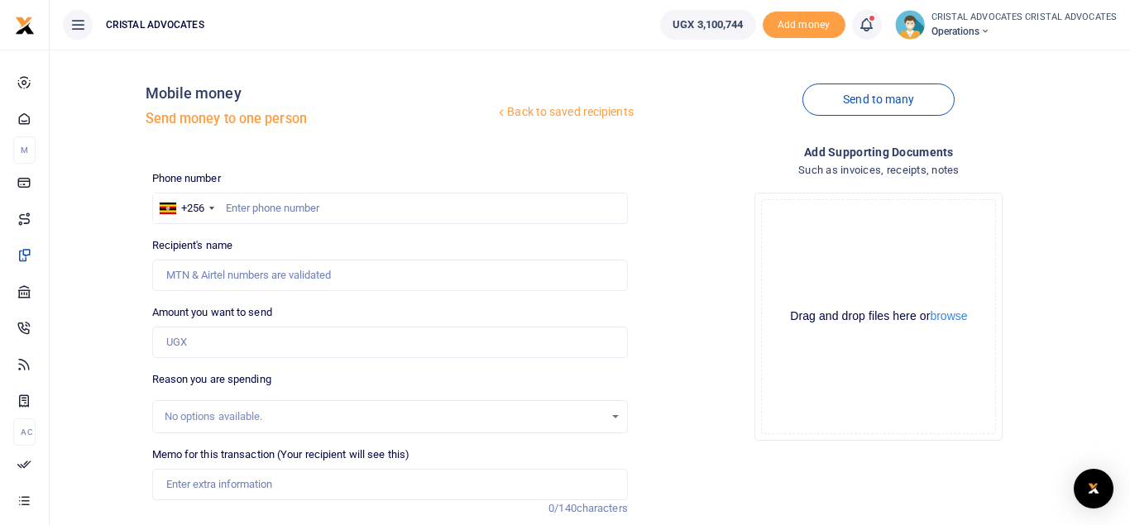
click at [875, 25] on icon at bounding box center [866, 25] width 17 height 18
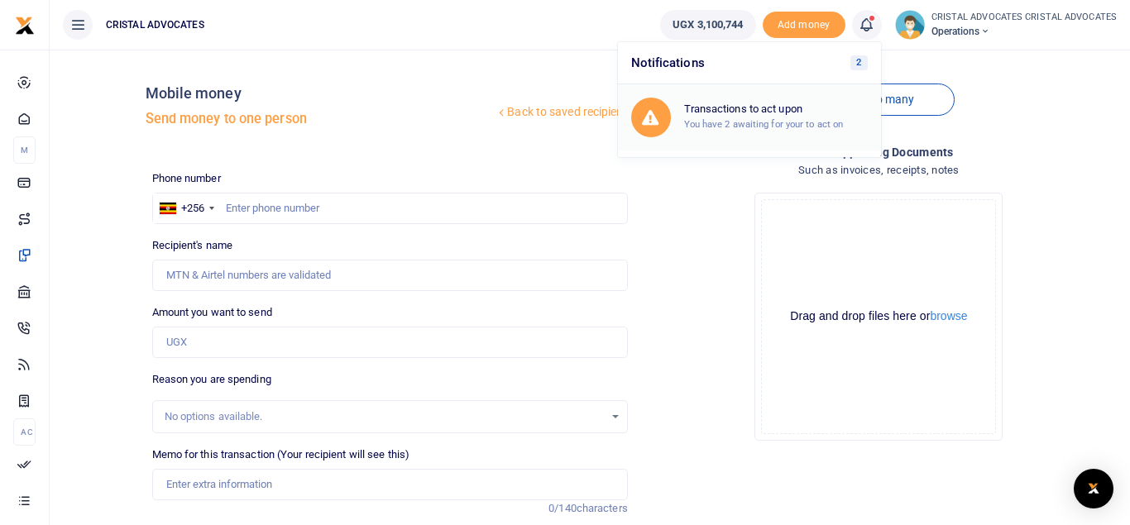
click at [764, 103] on h6 "Transactions to act upon" at bounding box center [776, 109] width 184 height 13
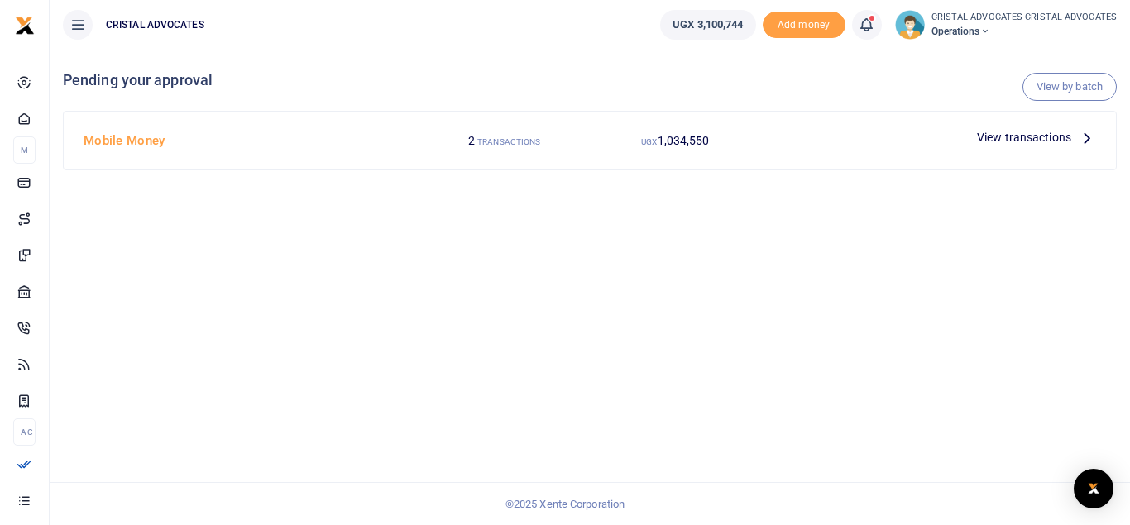
click at [1029, 138] on span "View transactions" at bounding box center [1024, 137] width 94 height 18
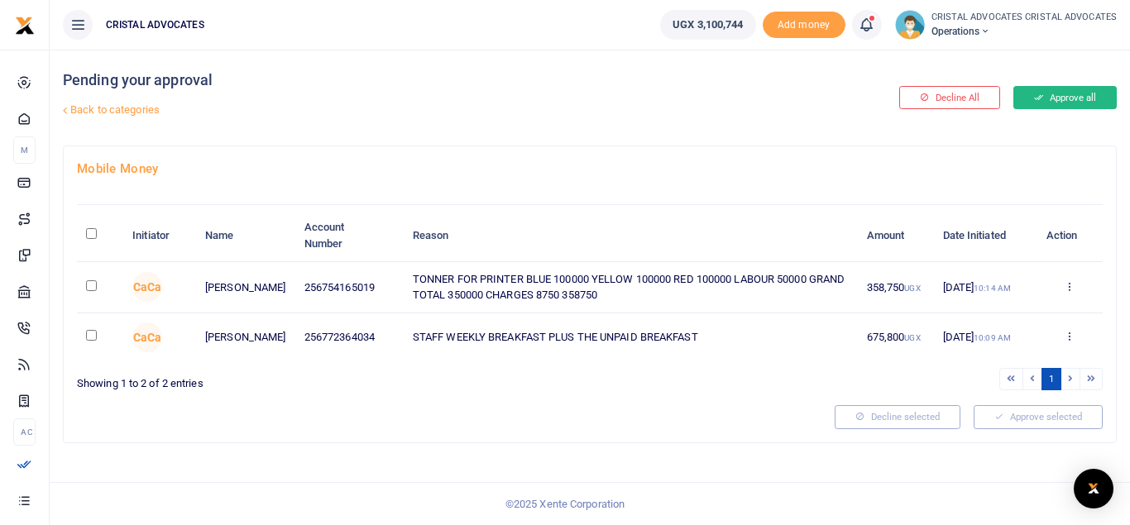
click at [1056, 99] on button "Approve all" at bounding box center [1065, 97] width 103 height 23
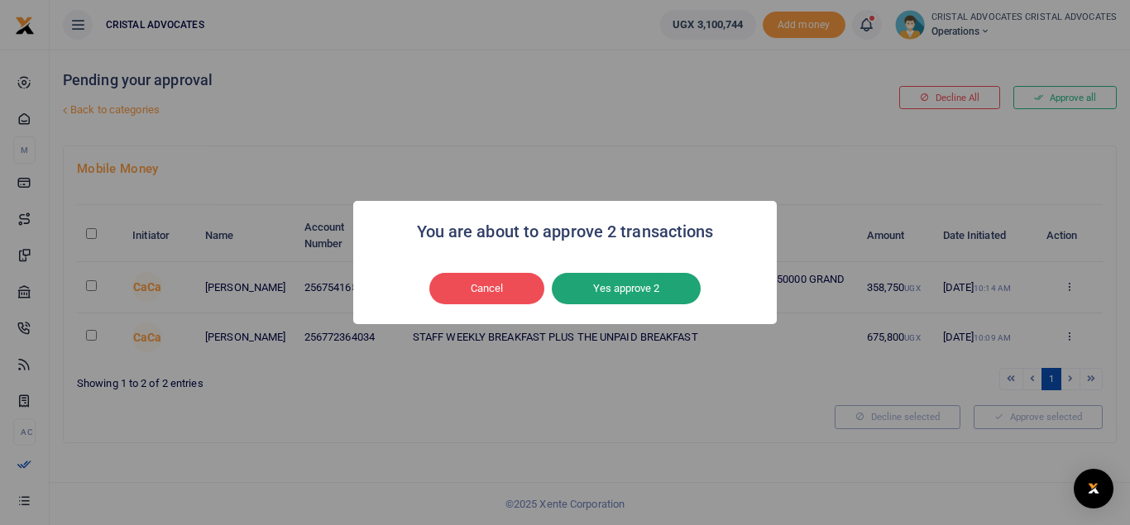
click at [666, 283] on button "Yes approve 2" at bounding box center [626, 288] width 149 height 31
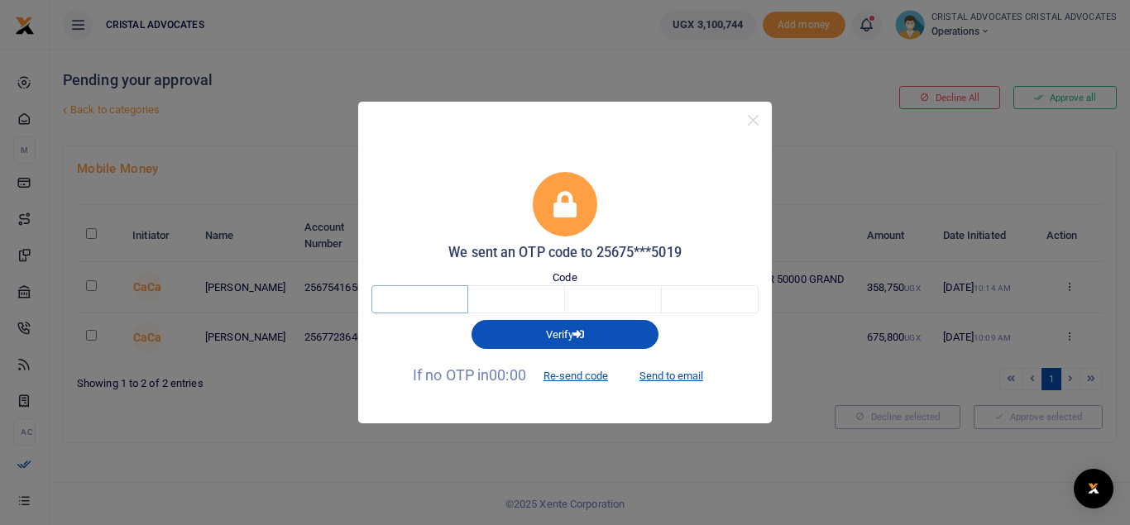
click at [415, 307] on input "text" at bounding box center [420, 300] width 97 height 28
type input "6"
type input "8"
type input "6"
type input "7"
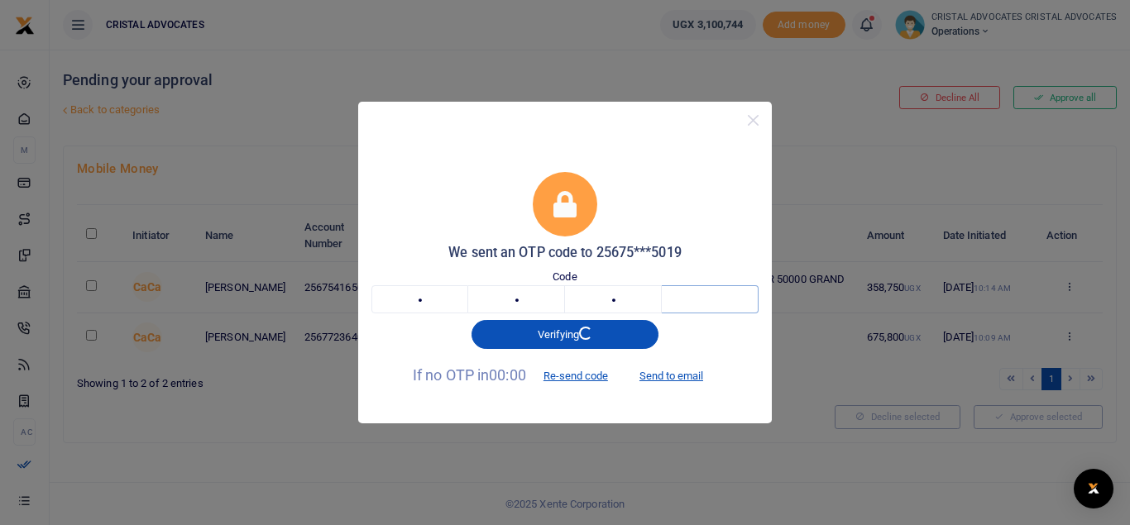
type input "0"
